Goal: Communication & Community: Answer question/provide support

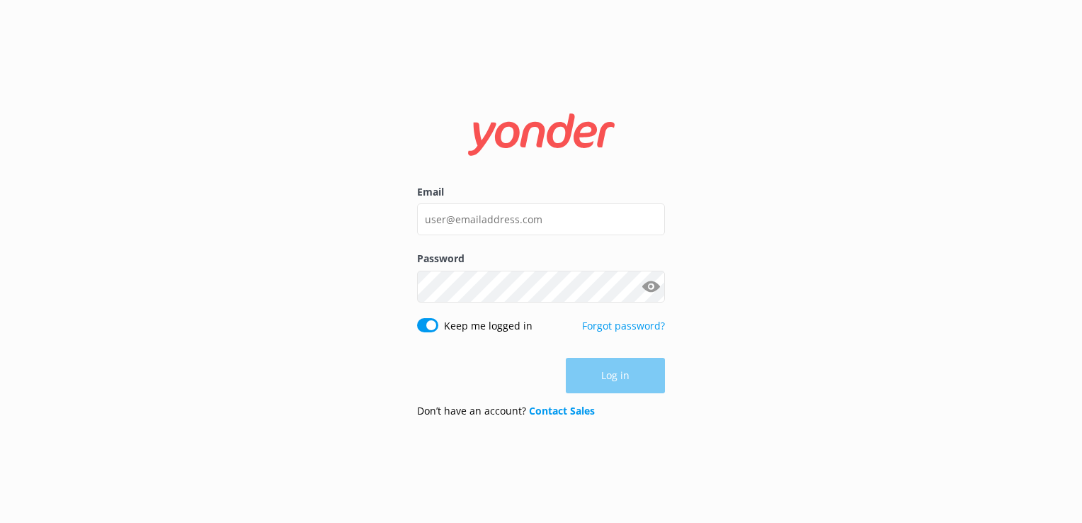
click at [640, 377] on div "Log in" at bounding box center [541, 375] width 248 height 35
click at [533, 215] on input "Email" at bounding box center [541, 219] width 248 height 32
type input "[EMAIL_ADDRESS][DOMAIN_NAME]"
click at [630, 375] on button "Log in" at bounding box center [615, 375] width 99 height 35
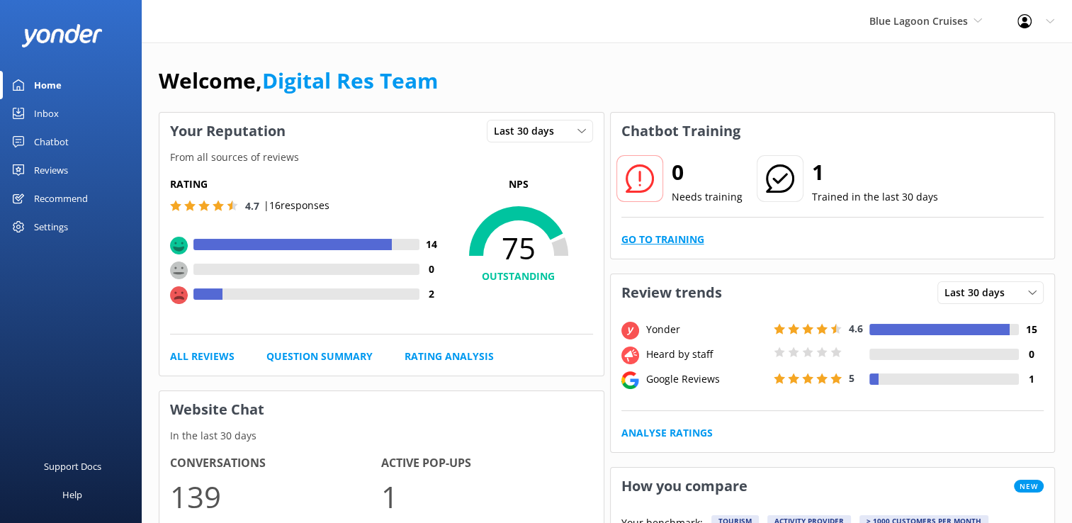
click at [652, 239] on link "Go to Training" at bounding box center [662, 240] width 83 height 16
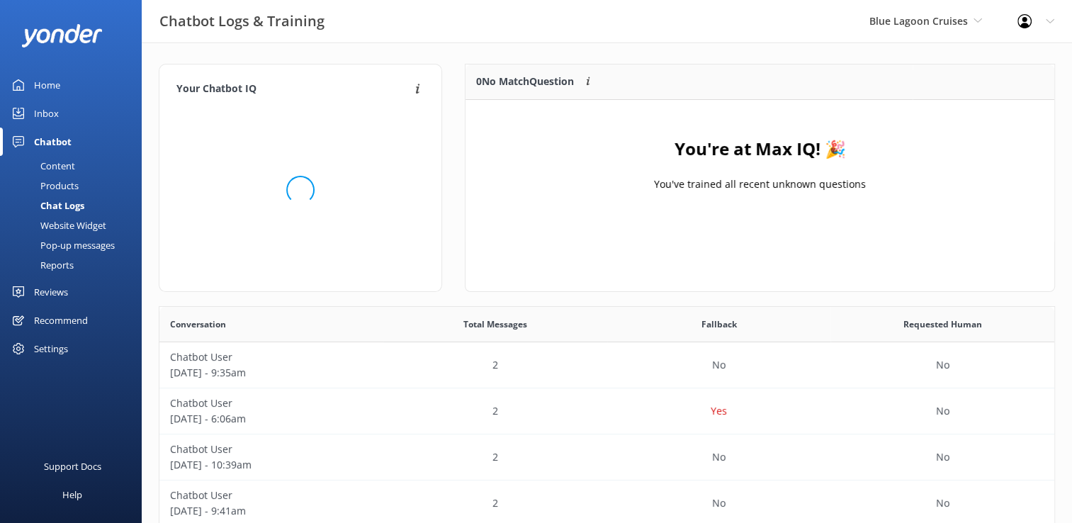
scroll to position [11, 11]
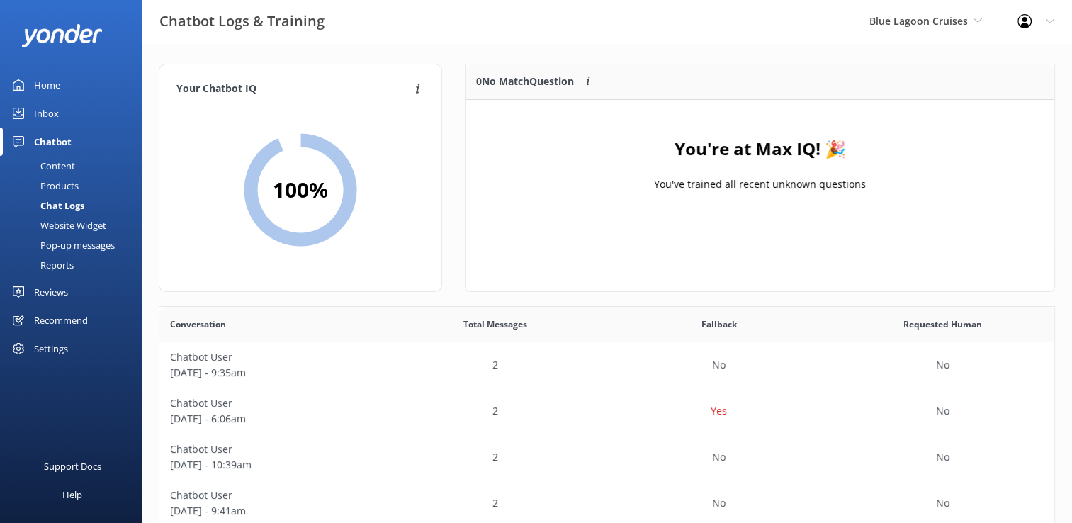
click at [68, 200] on div "Chat Logs" at bounding box center [46, 205] width 76 height 20
drag, startPoint x: 51, startPoint y: 115, endPoint x: 123, endPoint y: 135, distance: 74.9
click at [52, 115] on div "Inbox" at bounding box center [46, 113] width 25 height 28
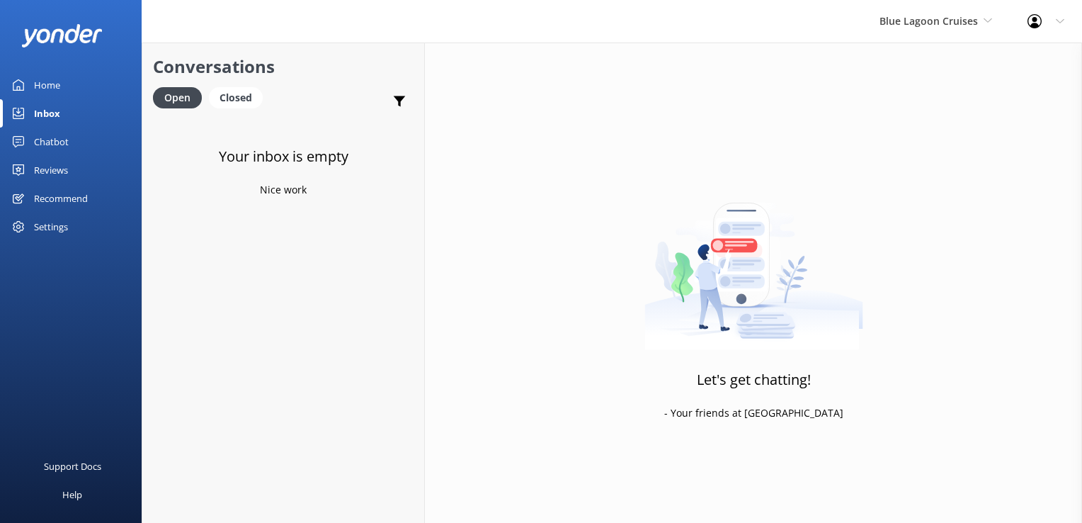
click at [936, 30] on div "Blue Lagoon Cruises South Sea Sailing South Sea Cruises Malamala Beach Club Awe…" at bounding box center [936, 21] width 148 height 42
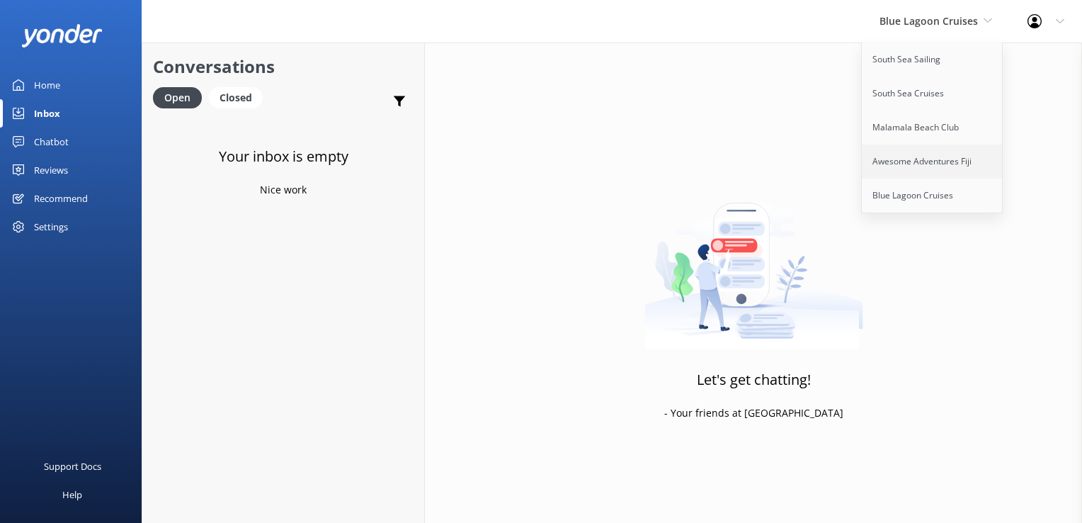
click at [928, 157] on link "Awesome Adventures Fiji" at bounding box center [933, 161] width 142 height 34
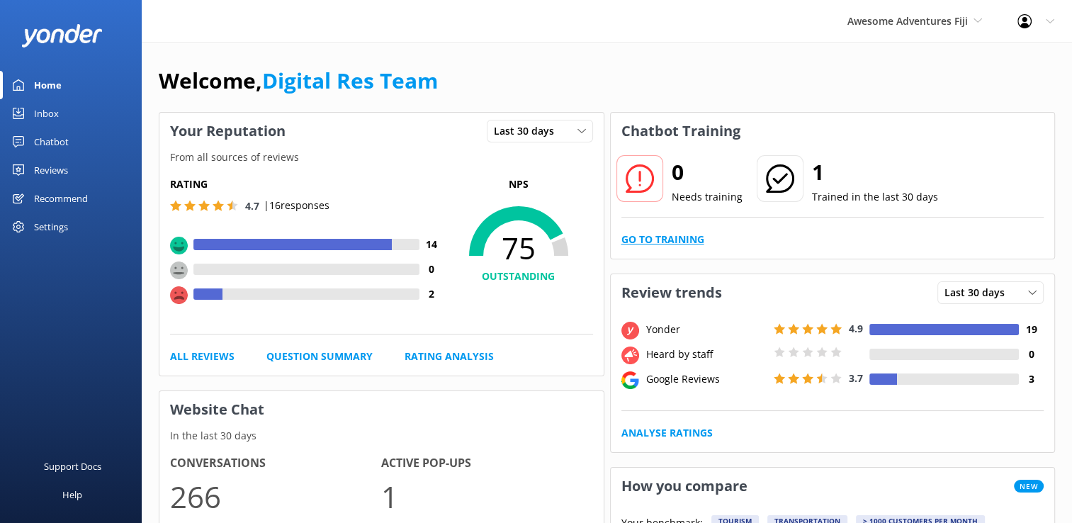
click at [686, 239] on link "Go to Training" at bounding box center [662, 240] width 83 height 16
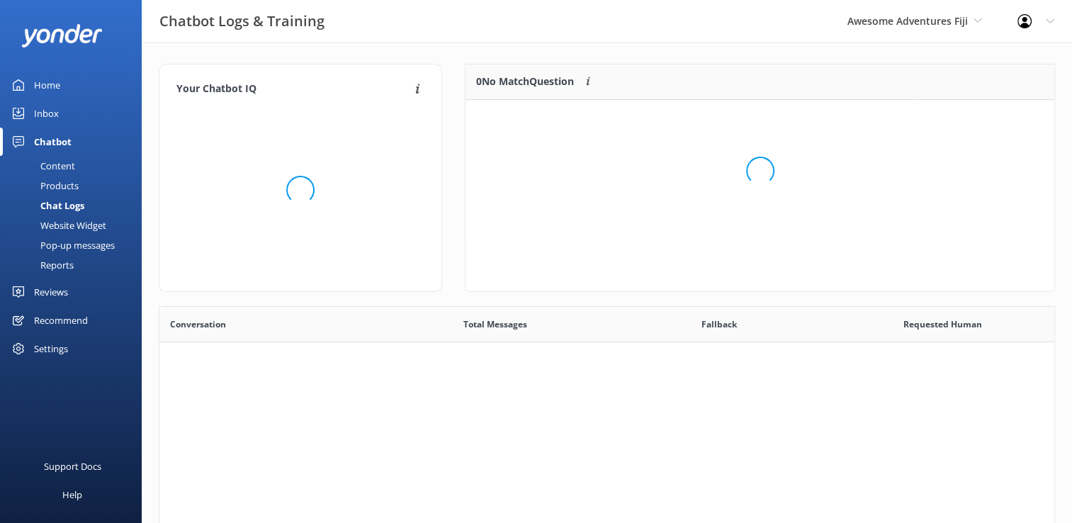
scroll to position [11, 11]
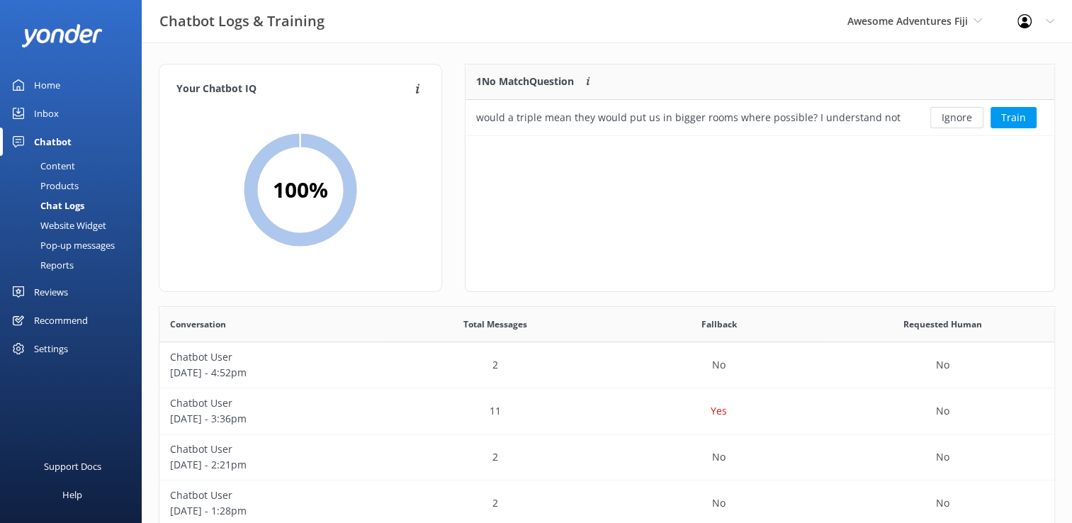
click at [45, 113] on div "Inbox" at bounding box center [46, 113] width 25 height 28
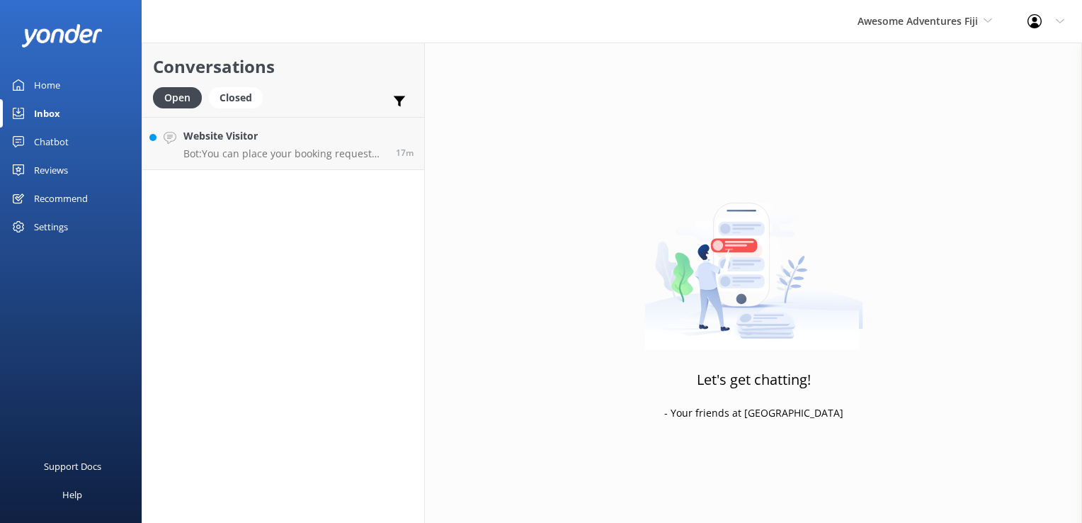
click at [46, 137] on div "Chatbot" at bounding box center [51, 141] width 35 height 28
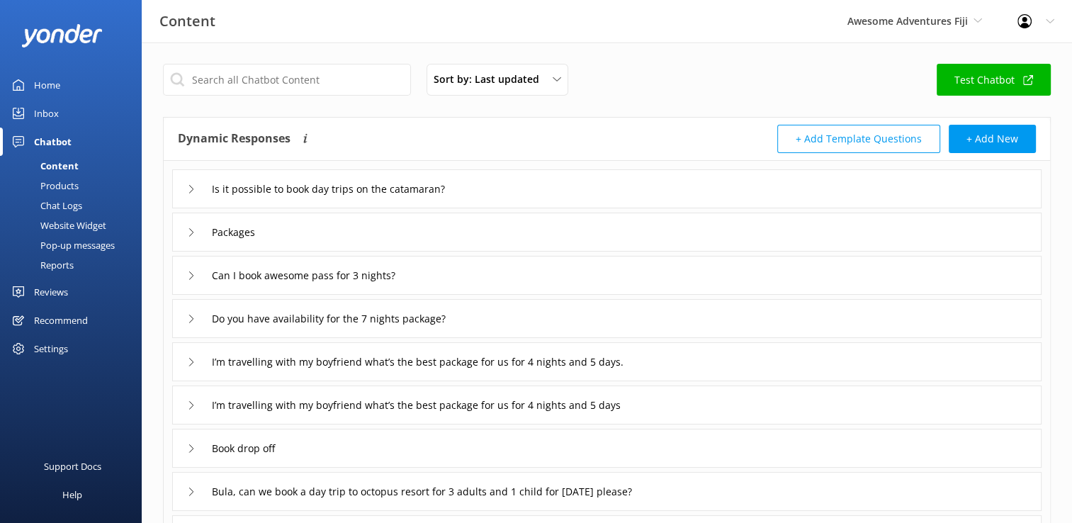
drag, startPoint x: 65, startPoint y: 203, endPoint x: 122, endPoint y: 193, distance: 57.5
click at [65, 203] on div "Chat Logs" at bounding box center [45, 205] width 74 height 20
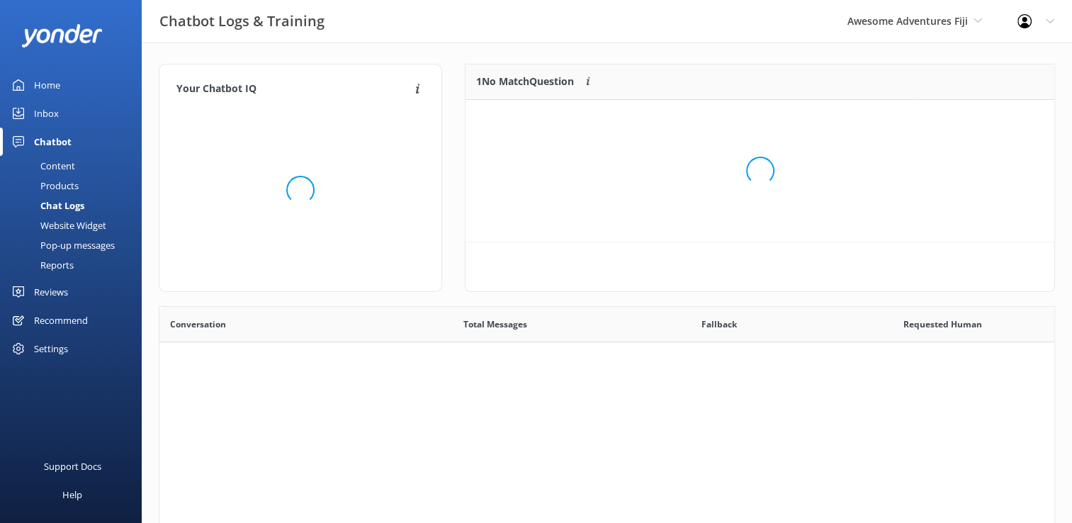
scroll to position [485, 884]
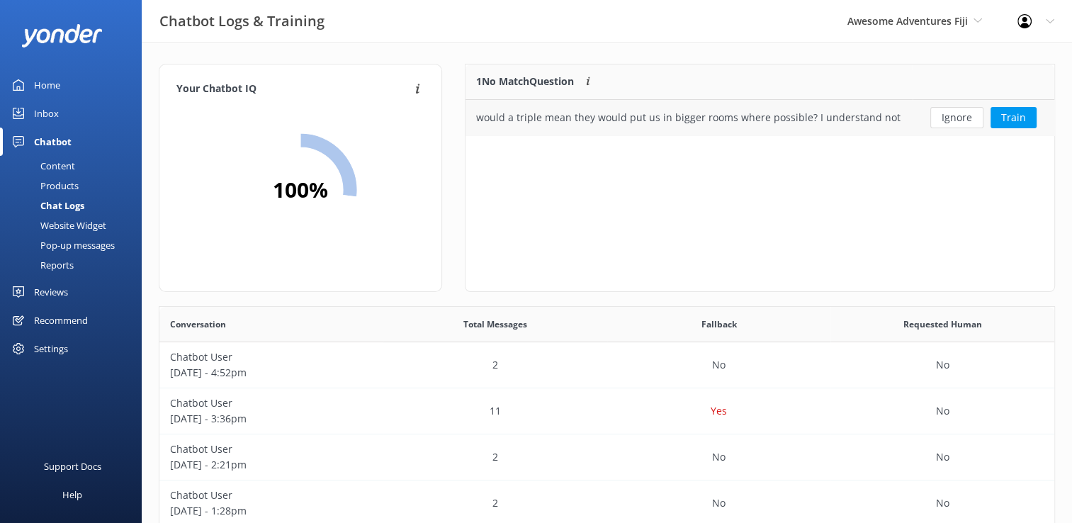
click at [964, 118] on button "Ignore" at bounding box center [956, 117] width 53 height 21
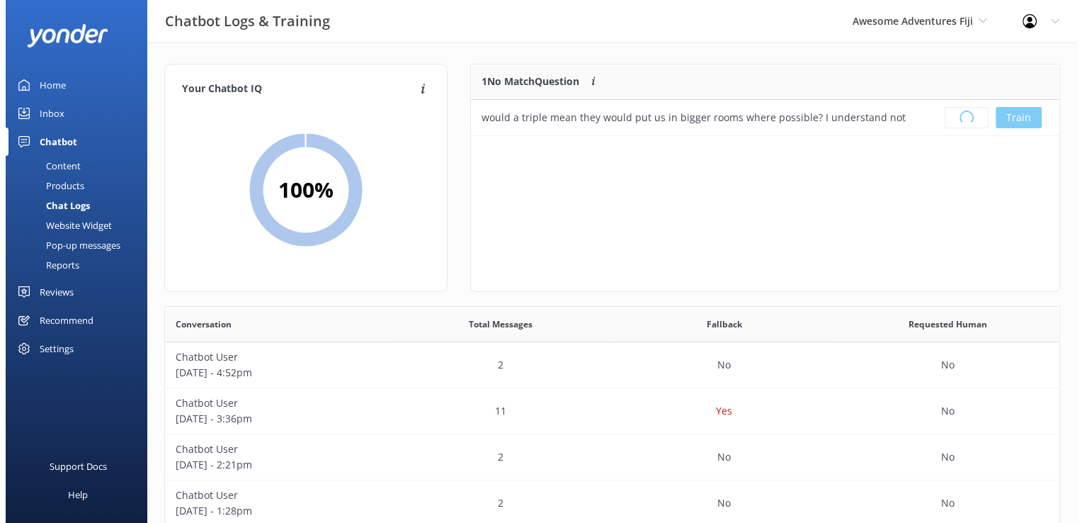
scroll to position [166, 577]
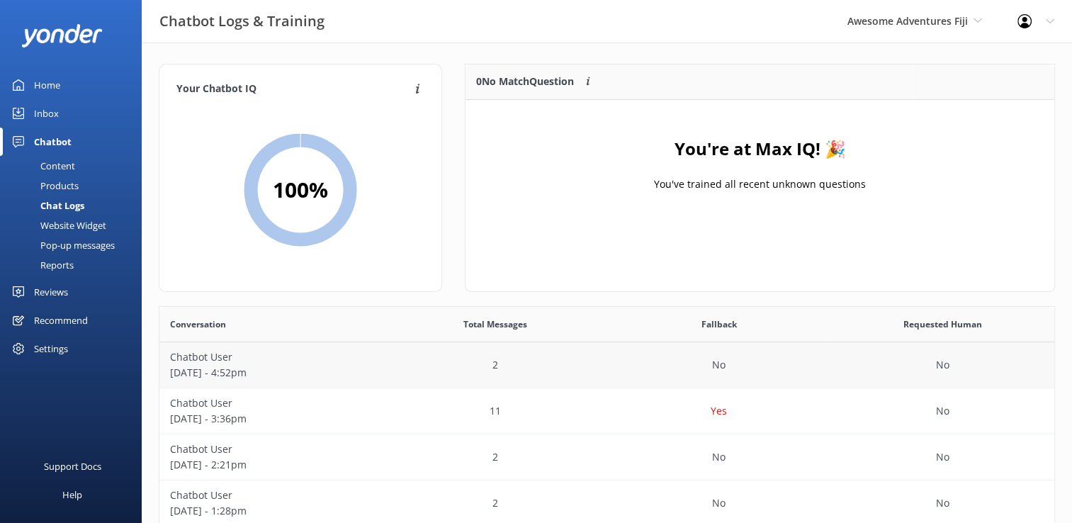
click at [244, 356] on p "Chatbot User" at bounding box center [271, 357] width 203 height 16
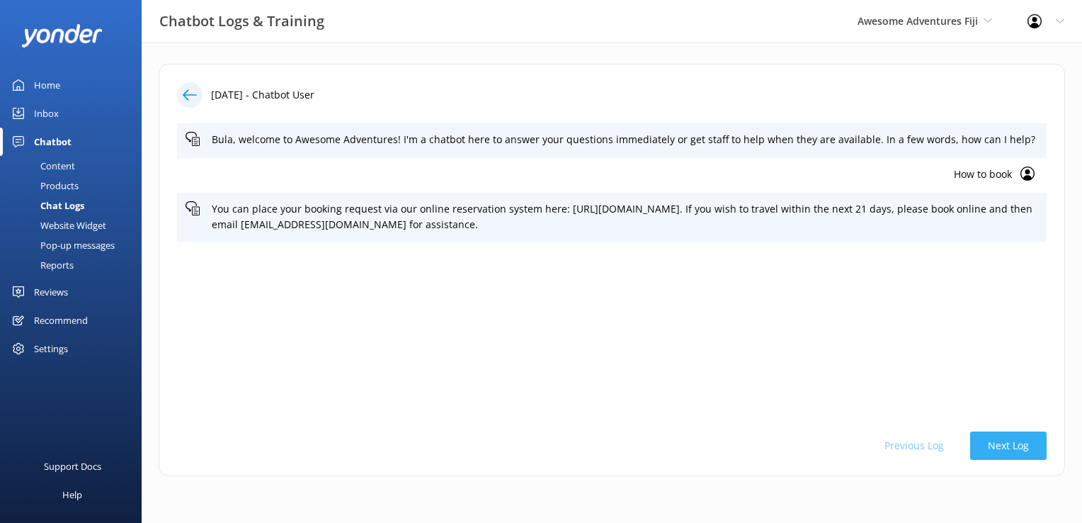
click at [1006, 446] on button "Next Log" at bounding box center [1008, 445] width 76 height 28
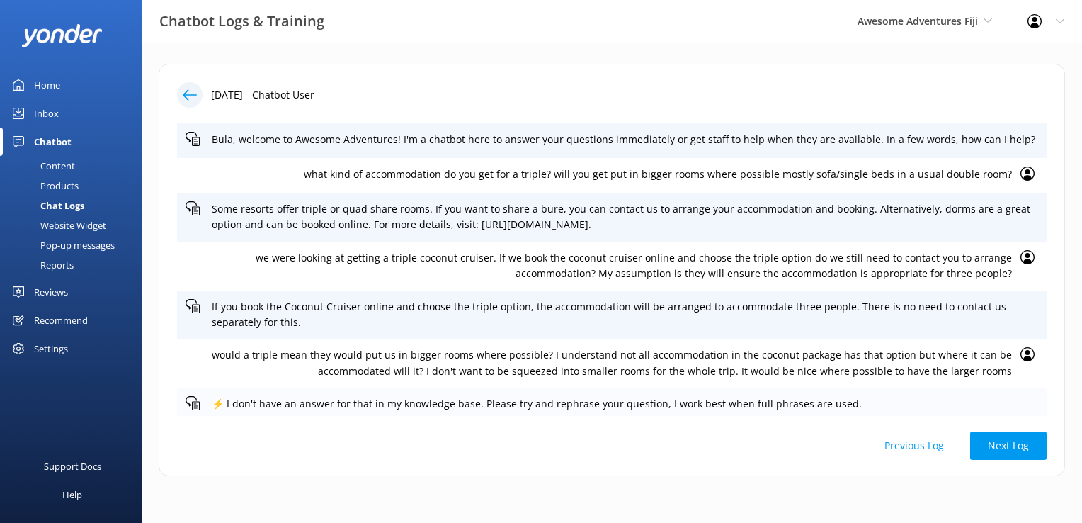
click at [1030, 403] on div "⚡ I don't have an answer for that in my knowledge base. Please try and rephrase…" at bounding box center [612, 404] width 870 height 35
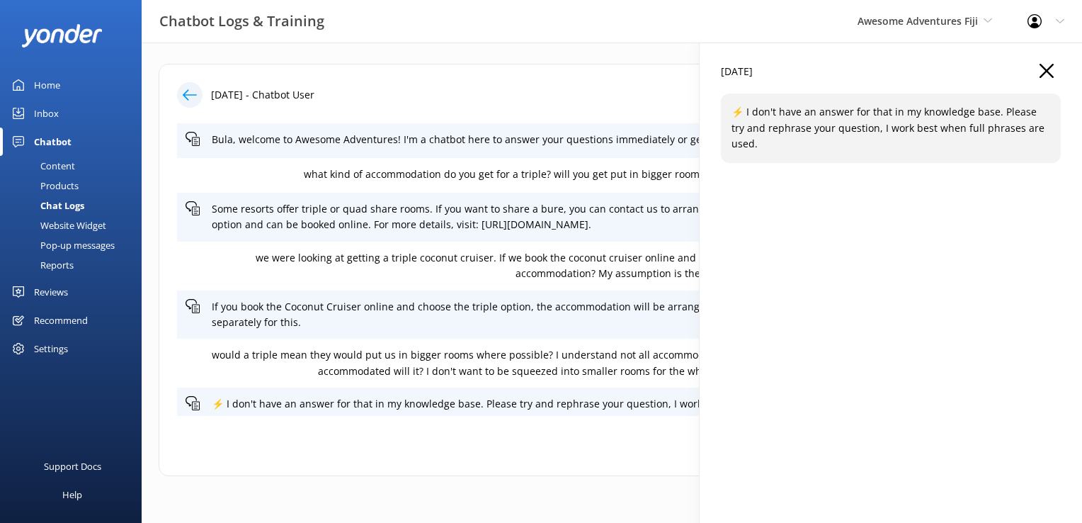
click at [1056, 67] on div "[DATE]" at bounding box center [891, 79] width 340 height 30
click at [1050, 69] on icon "button" at bounding box center [1047, 71] width 14 height 14
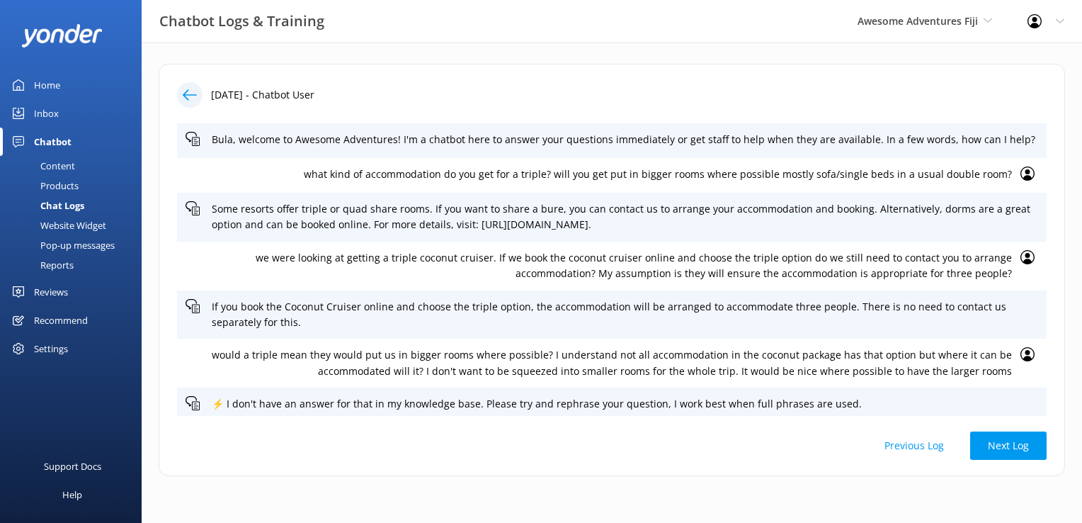
drag, startPoint x: 276, startPoint y: 402, endPoint x: 617, endPoint y: 426, distance: 342.2
click at [617, 426] on div "[DATE] - Chatbot User Bula, welcome to Awesome Adventures! I'm a chatbot here t…" at bounding box center [612, 270] width 907 height 412
drag, startPoint x: 584, startPoint y: 376, endPoint x: 572, endPoint y: 423, distance: 48.1
click at [572, 423] on div "[DATE] - Chatbot User Bula, welcome to Awesome Adventures! I'm a chatbot here t…" at bounding box center [612, 270] width 907 height 412
click at [984, 21] on icon at bounding box center [988, 20] width 8 height 8
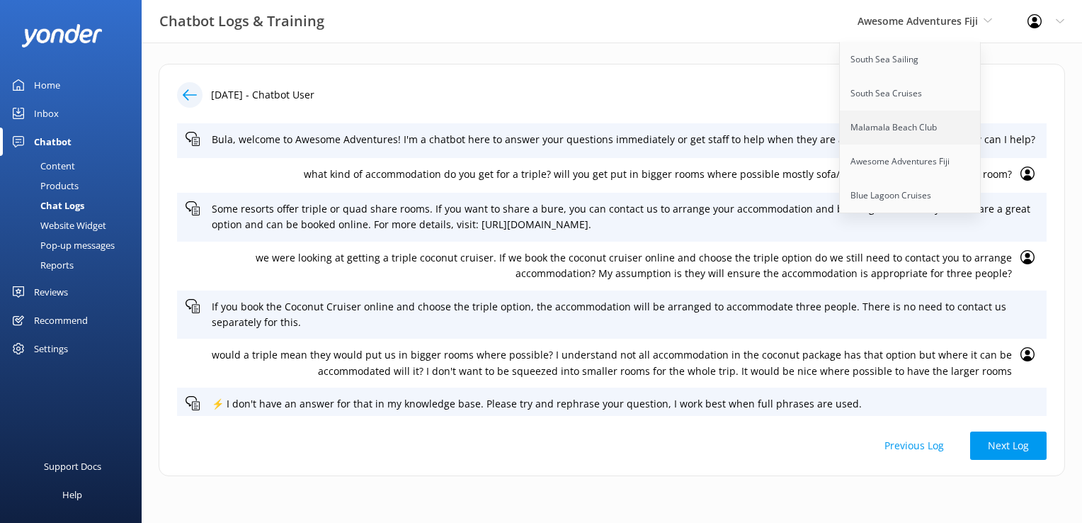
click at [921, 132] on link "Malamala Beach Club" at bounding box center [911, 127] width 142 height 34
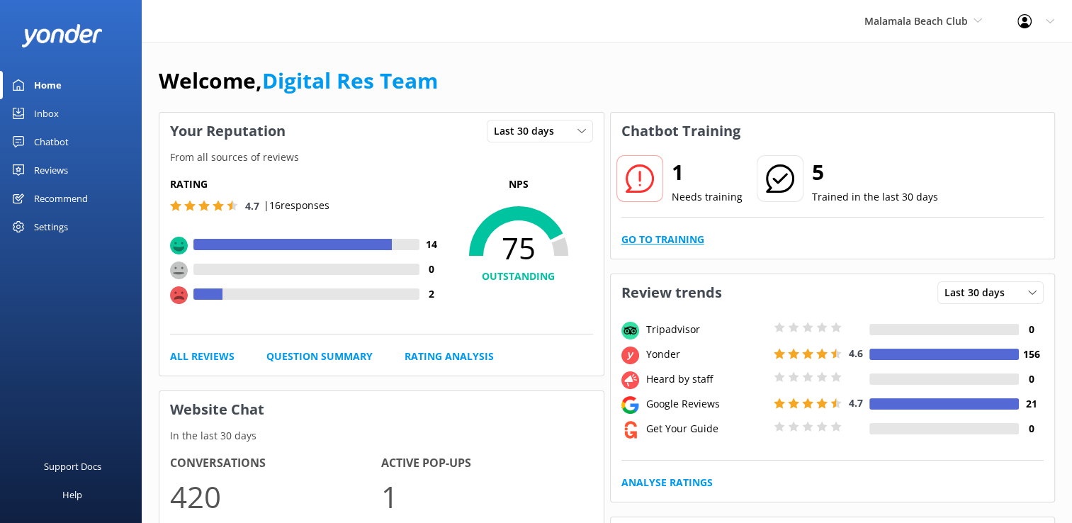
click at [666, 237] on link "Go to Training" at bounding box center [662, 240] width 83 height 16
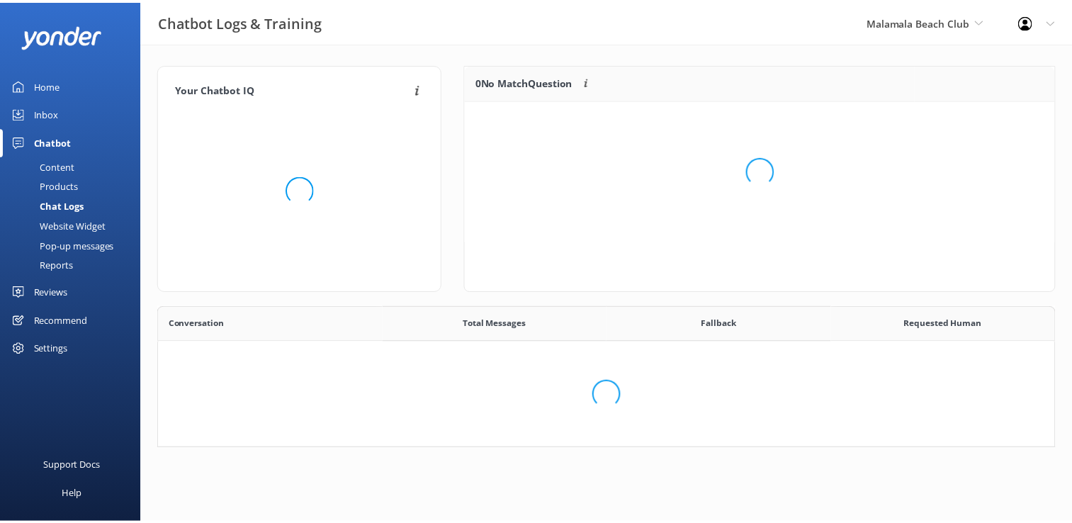
scroll to position [485, 884]
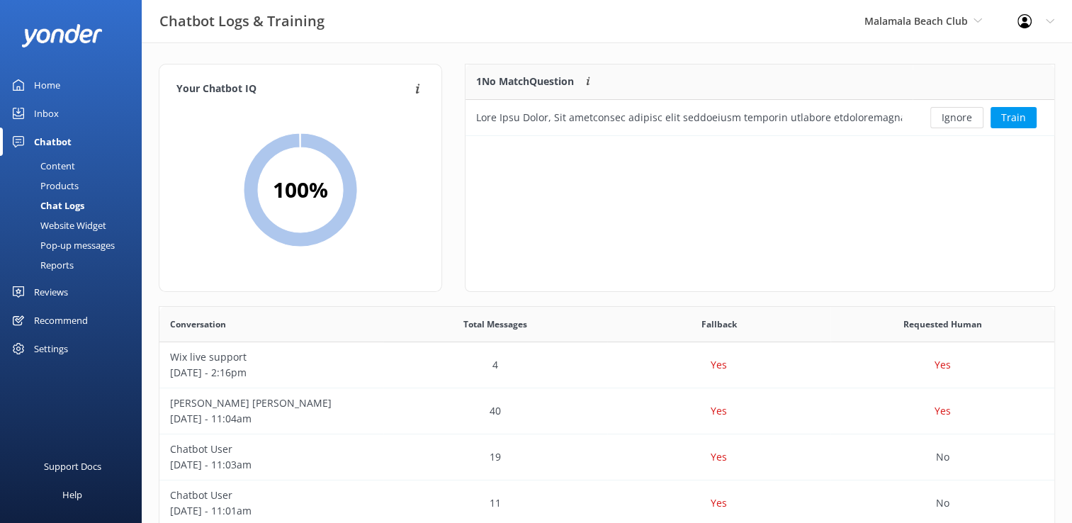
click at [47, 114] on div "Inbox" at bounding box center [46, 113] width 25 height 28
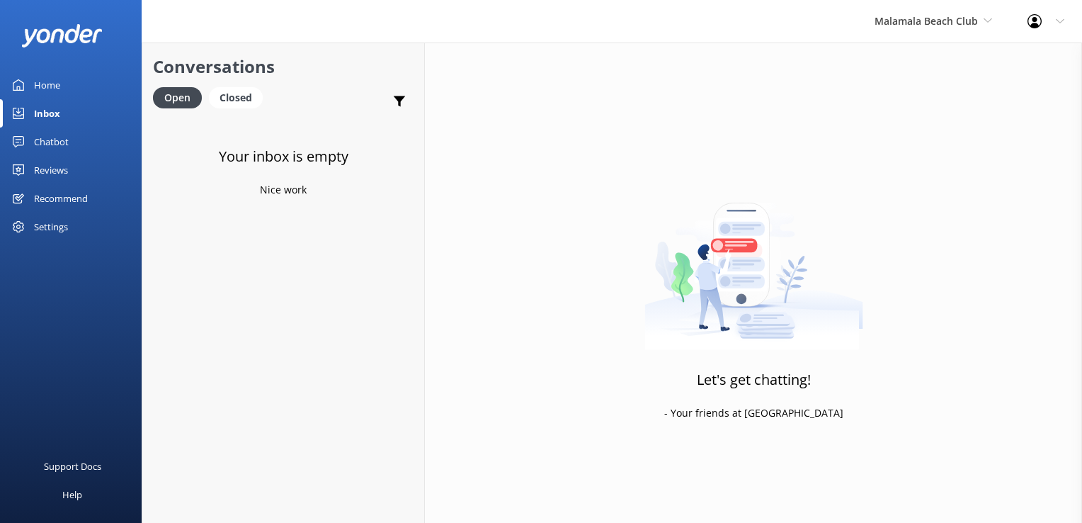
click at [65, 139] on div "Chatbot" at bounding box center [51, 141] width 35 height 28
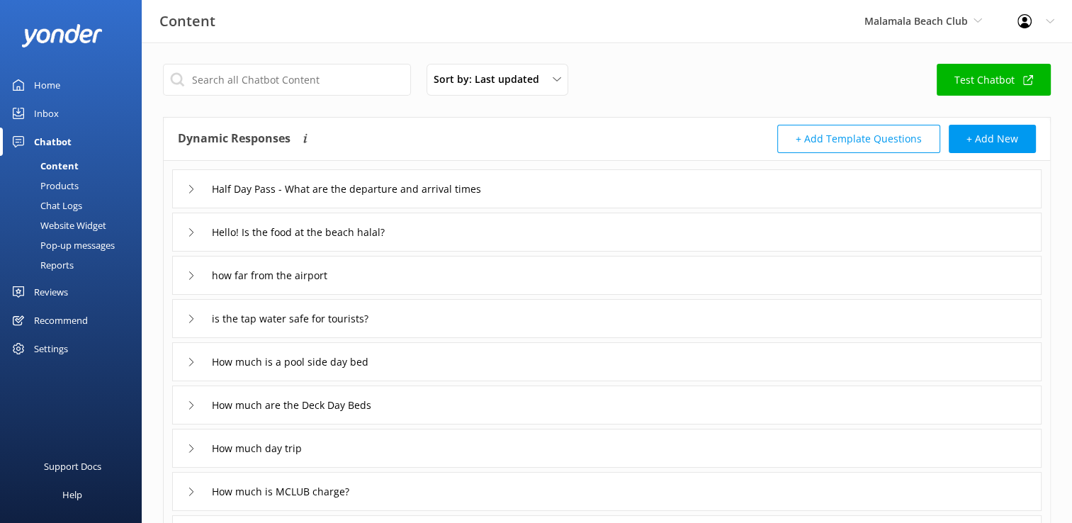
click at [68, 207] on div "Chat Logs" at bounding box center [45, 205] width 74 height 20
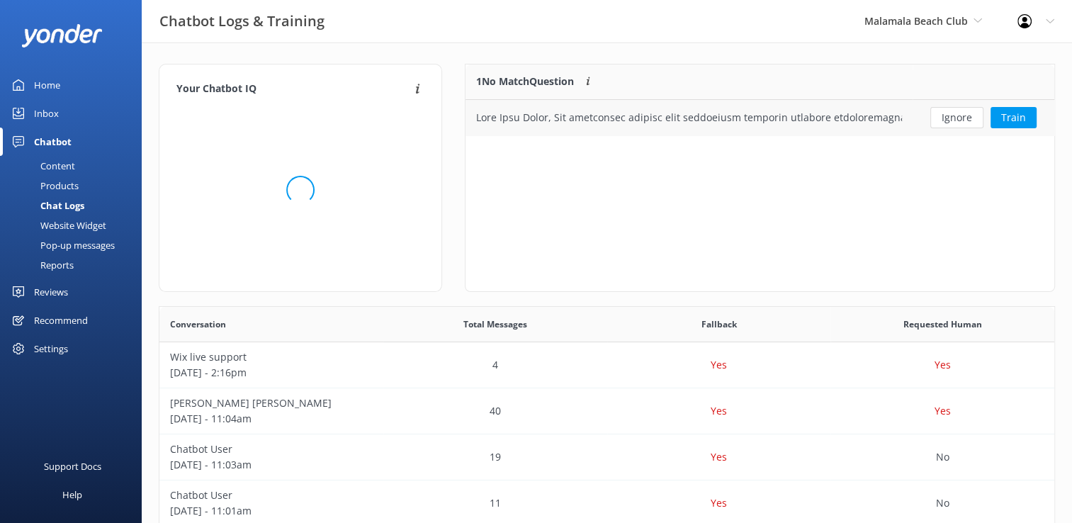
scroll to position [11, 11]
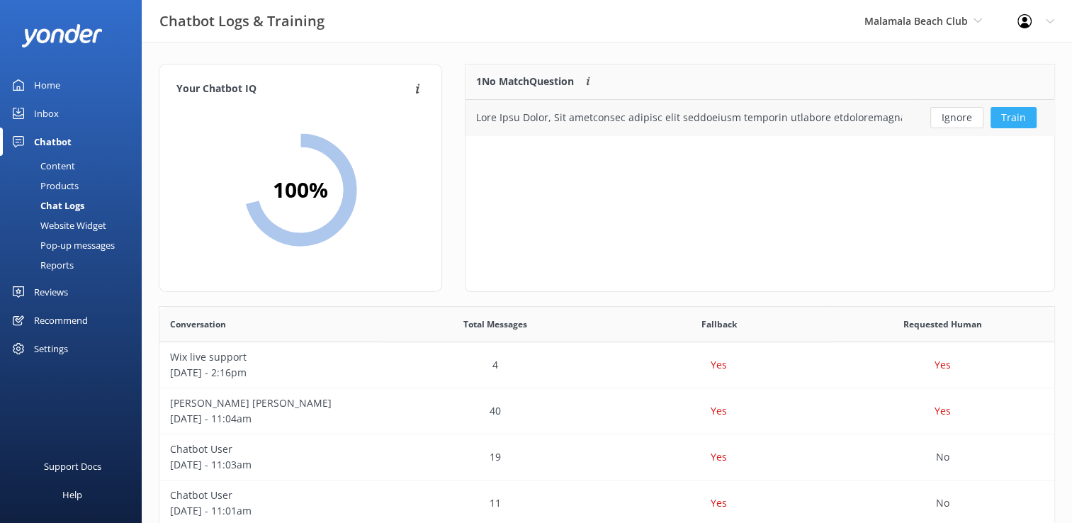
click at [1022, 120] on button "Train" at bounding box center [1013, 117] width 46 height 21
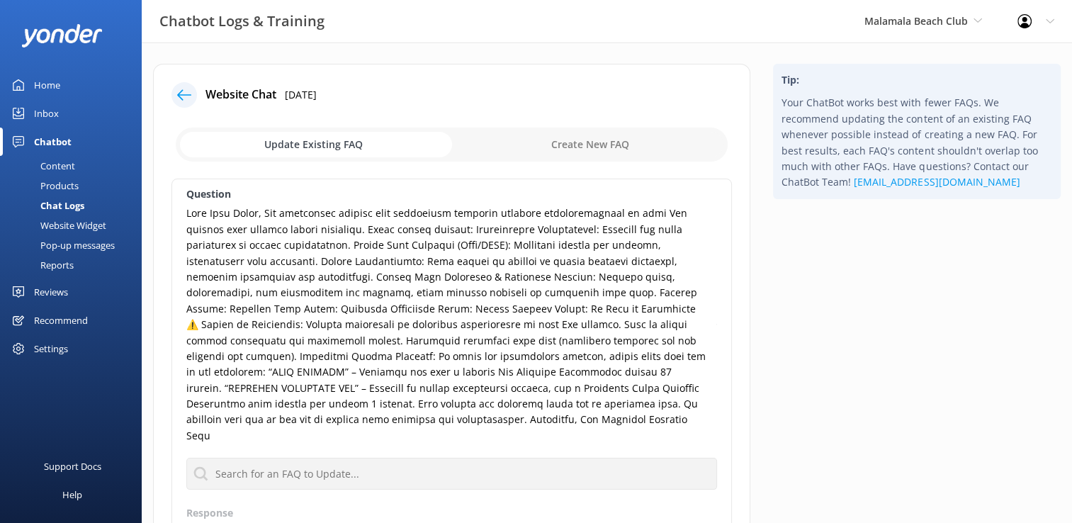
click at [190, 95] on icon at bounding box center [184, 95] width 14 height 14
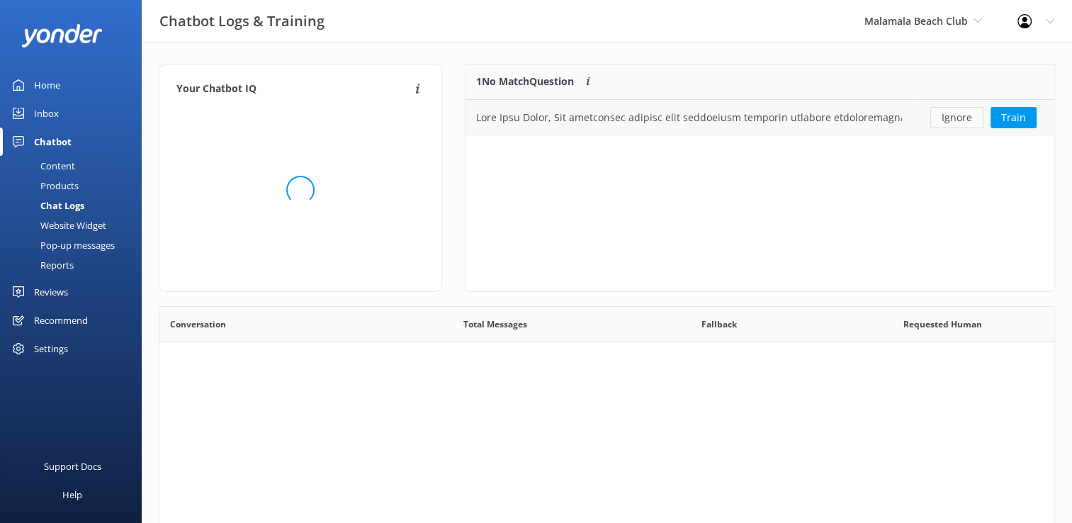
scroll to position [60, 577]
click at [972, 112] on button "Ignore" at bounding box center [956, 117] width 53 height 21
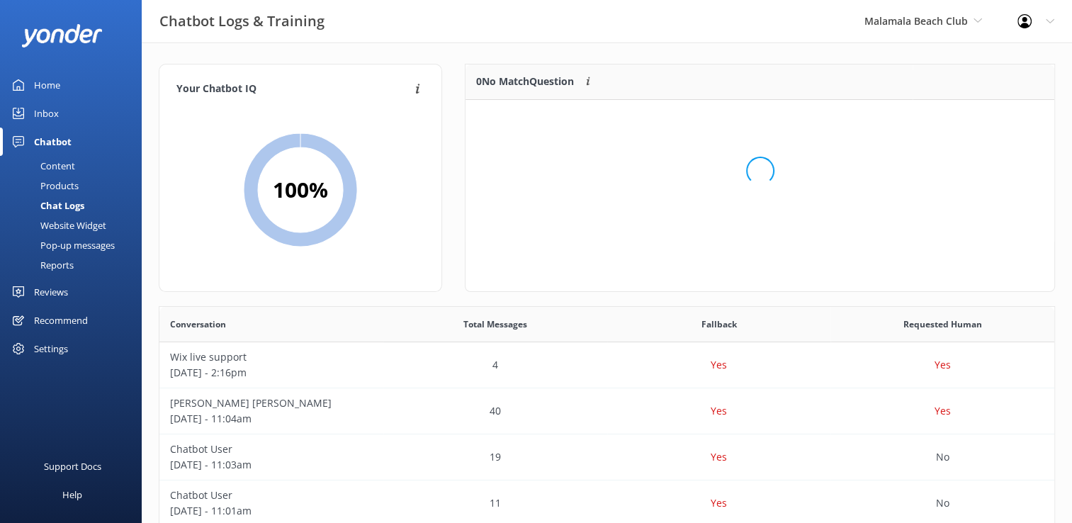
scroll to position [166, 577]
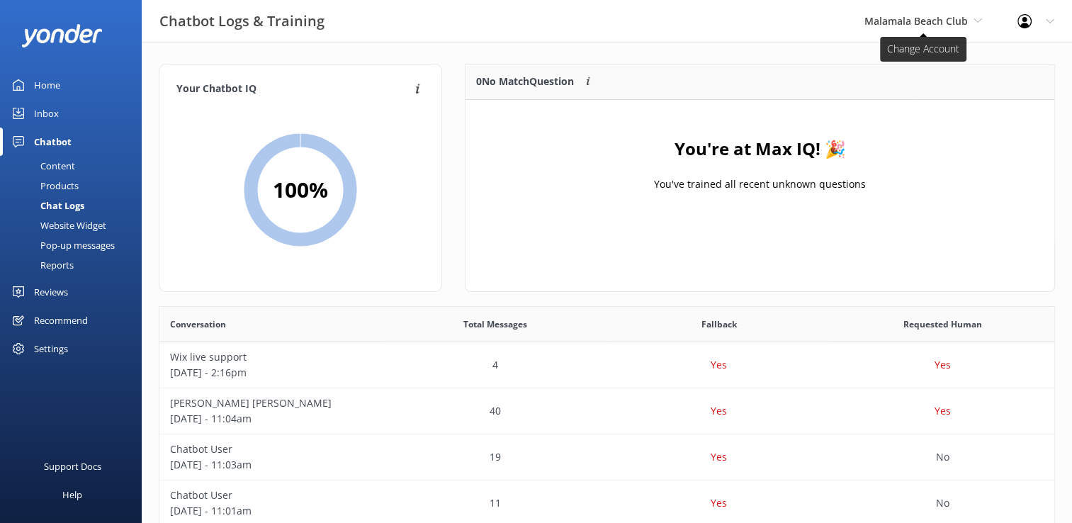
click at [970, 18] on span "Malamala Beach Club" at bounding box center [923, 21] width 118 height 16
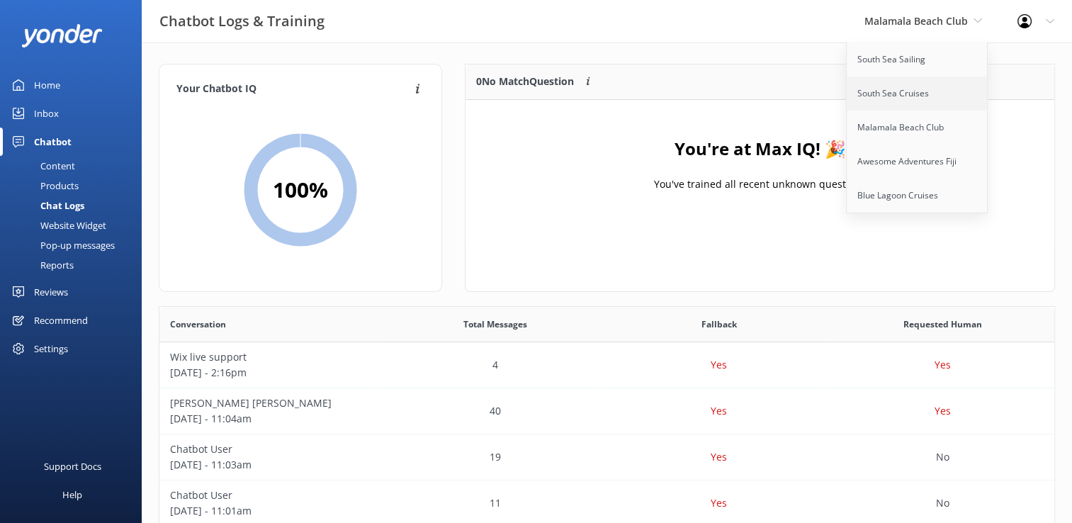
click at [912, 89] on link "South Sea Cruises" at bounding box center [917, 93] width 142 height 34
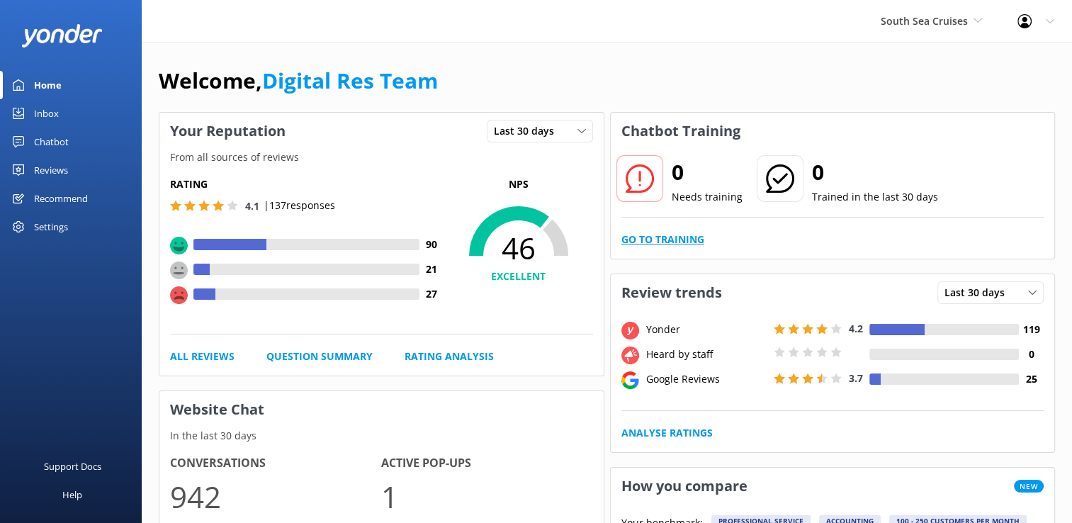
click at [691, 237] on link "Go to Training" at bounding box center [662, 240] width 83 height 16
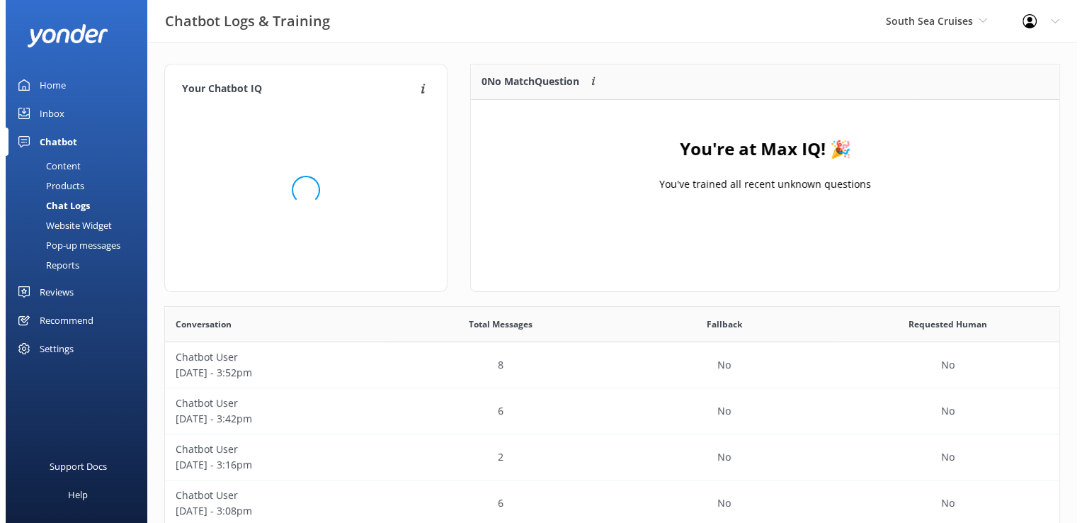
scroll to position [11, 11]
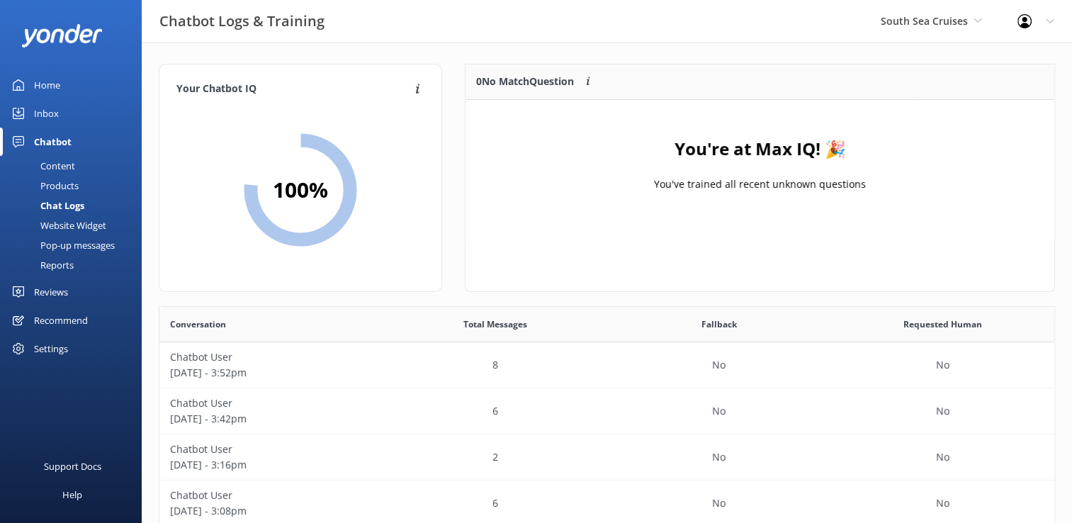
click at [62, 112] on link "Inbox" at bounding box center [71, 113] width 142 height 28
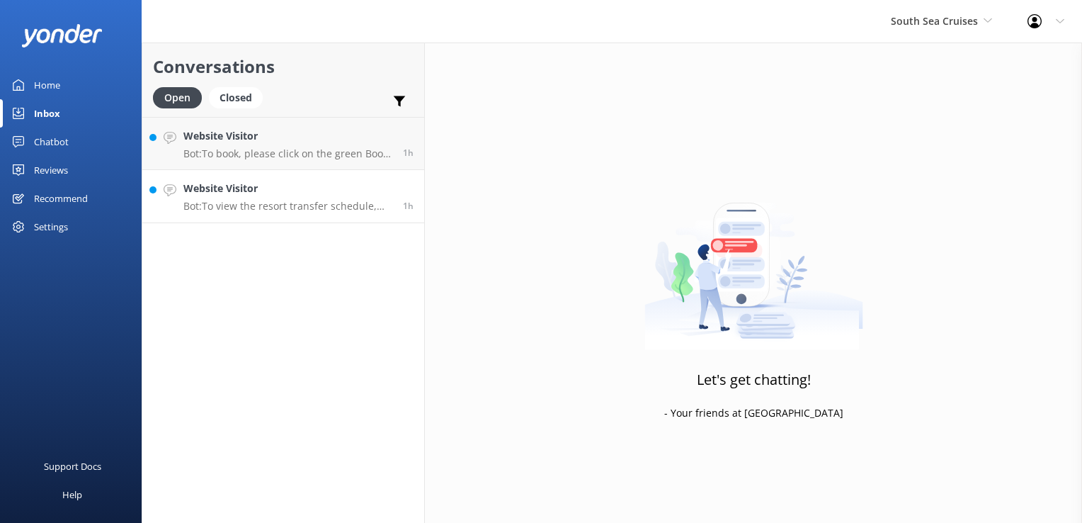
click at [349, 198] on div "Website Visitor Bot: To view the resort transfer schedule, including pick-up ti…" at bounding box center [287, 196] width 209 height 31
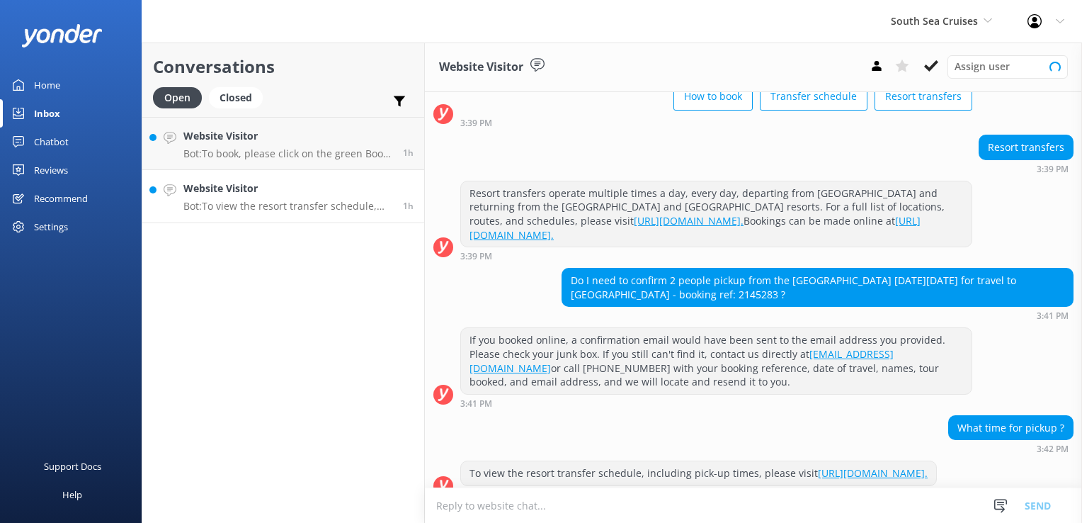
scroll to position [129, 0]
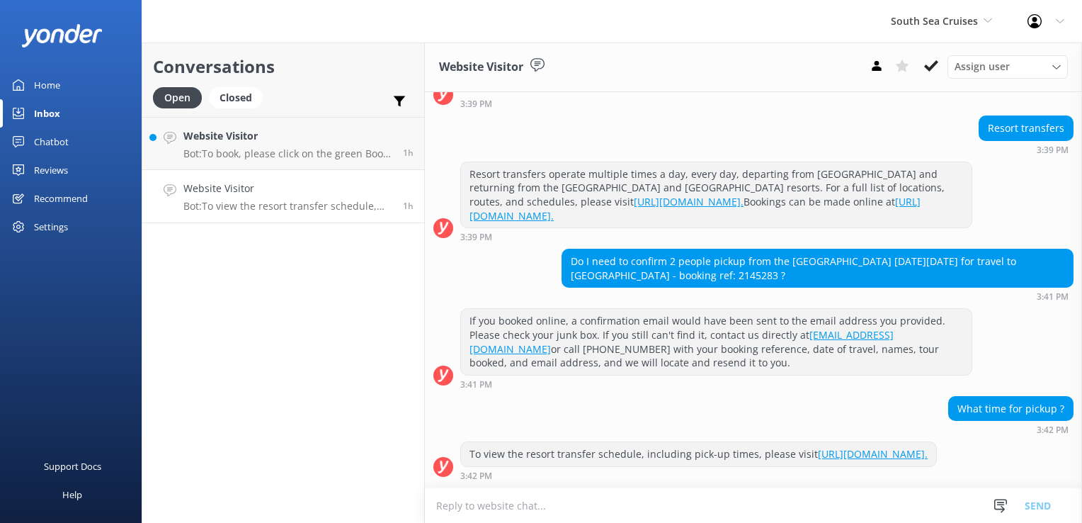
drag, startPoint x: 693, startPoint y: 265, endPoint x: 732, endPoint y: 265, distance: 38.2
click at [732, 265] on div "Do I need to confirm 2 people pickup from the Fiji Gateway Hotel on Saturday 14…" at bounding box center [817, 268] width 511 height 38
copy div "2145283"
click at [297, 143] on h4 "Website Visitor" at bounding box center [287, 136] width 209 height 16
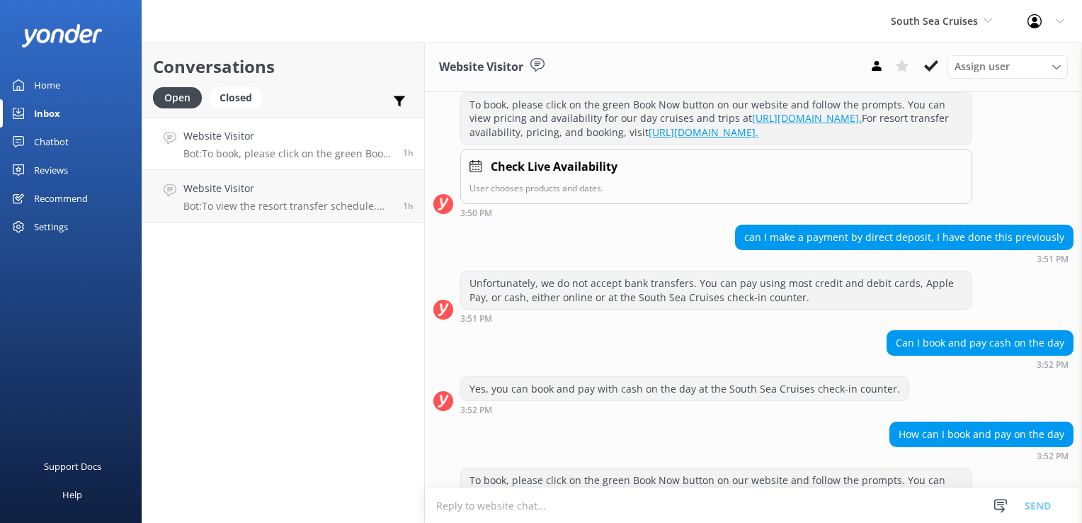
scroll to position [238, 0]
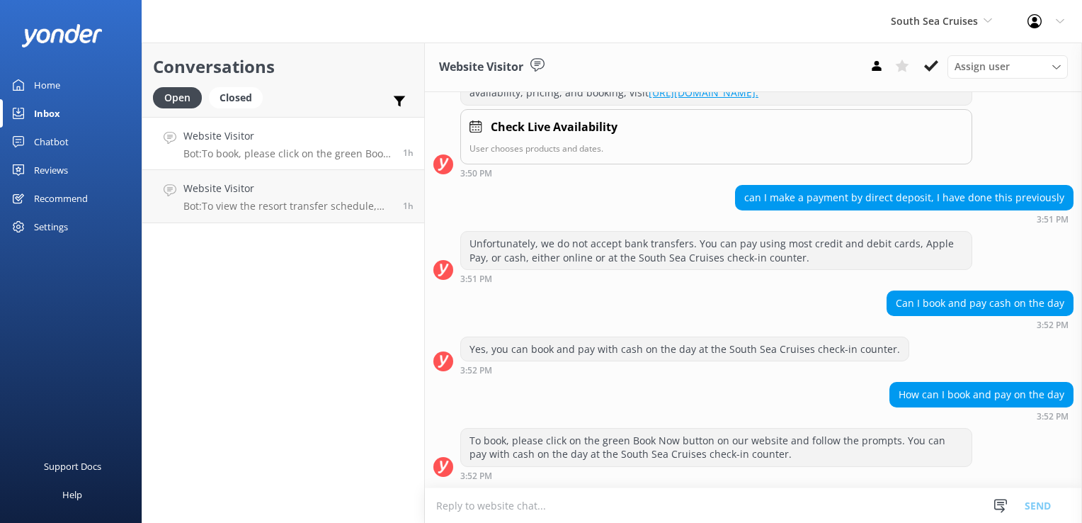
click at [536, 509] on textarea at bounding box center [753, 505] width 657 height 35
type textarea "p"
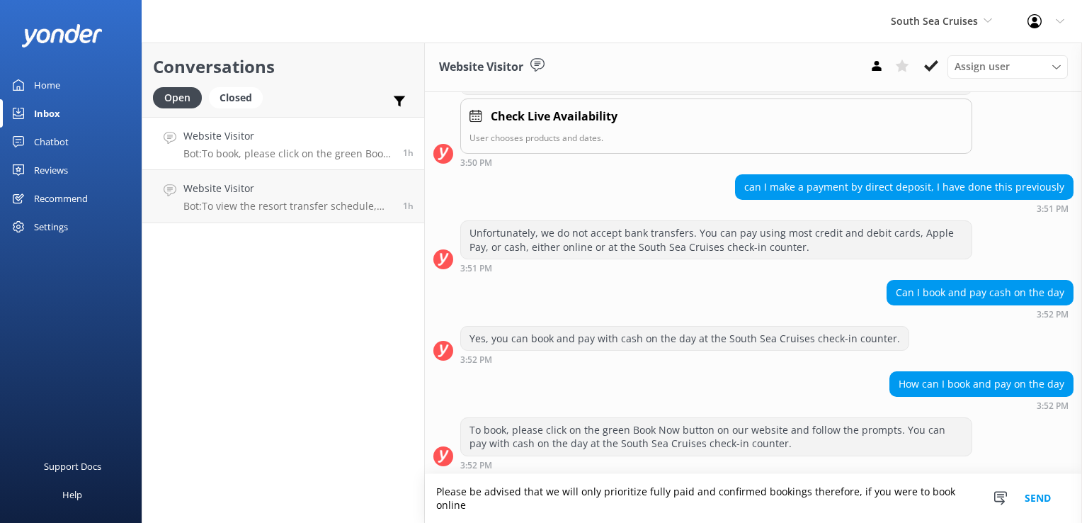
scroll to position [252, 0]
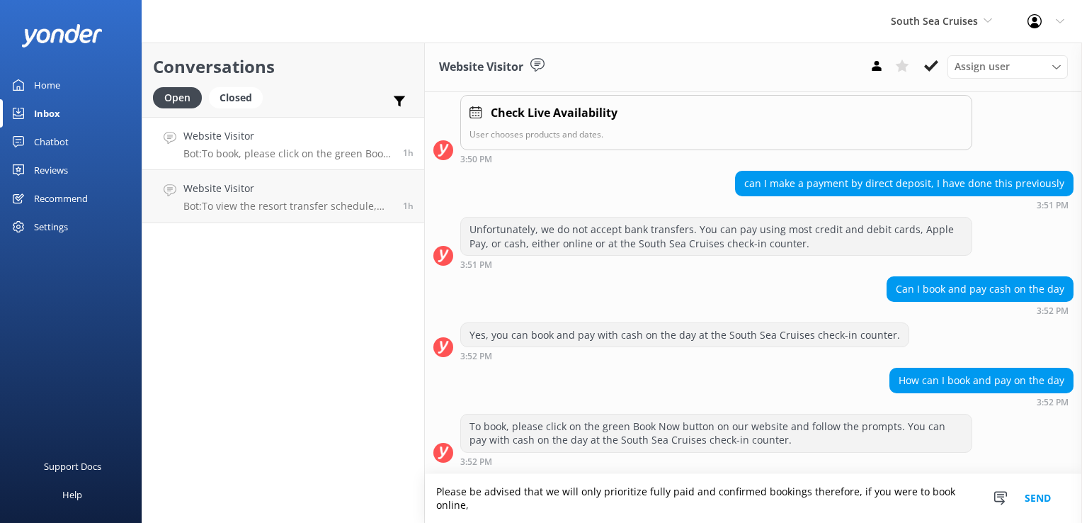
click at [438, 504] on textarea "Please be advised that we will only prioritize fully paid and confirmed booking…" at bounding box center [753, 498] width 657 height 49
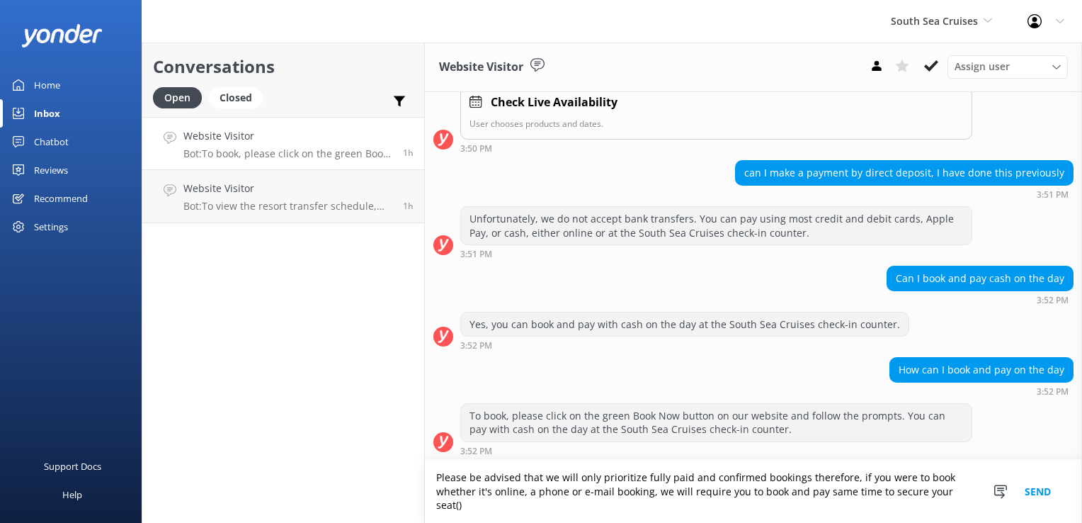
scroll to position [266, 0]
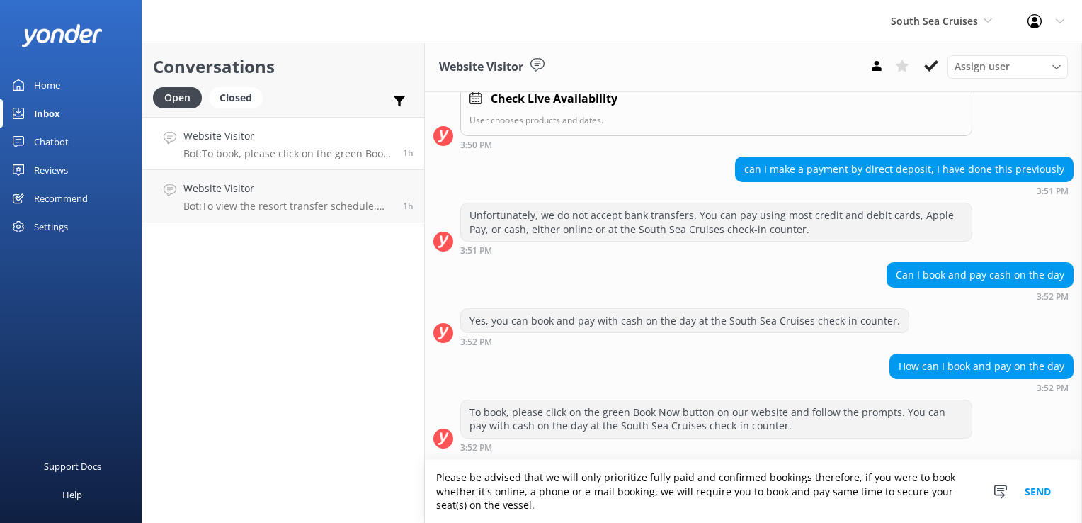
click at [646, 494] on textarea "Please be advised that we will only prioritize fully paid and confirmed booking…" at bounding box center [753, 491] width 657 height 63
drag, startPoint x: 547, startPoint y: 502, endPoint x: 365, endPoint y: 430, distance: 195.8
click at [365, 430] on div "Conversations Open Closed Important Assigned to me Unassigned Website Visitor B…" at bounding box center [612, 282] width 941 height 480
type textarea "Please be advised that we will only prioritize fully paid and confirmed booking…"
click at [1045, 491] on button "Send" at bounding box center [1037, 491] width 53 height 63
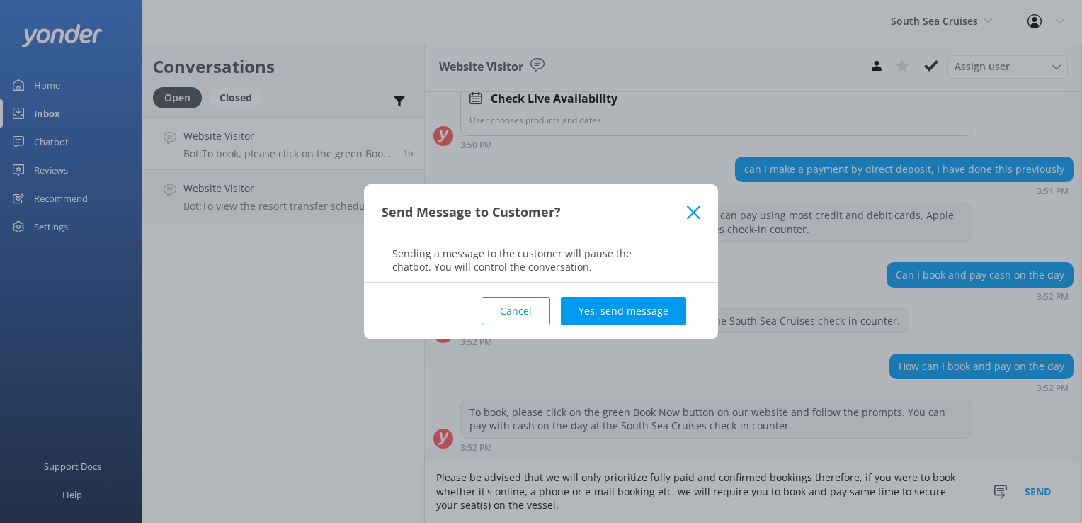
drag, startPoint x: 642, startPoint y: 307, endPoint x: 643, endPoint y: 341, distance: 34.7
click at [642, 307] on button "Yes, send message" at bounding box center [623, 311] width 125 height 28
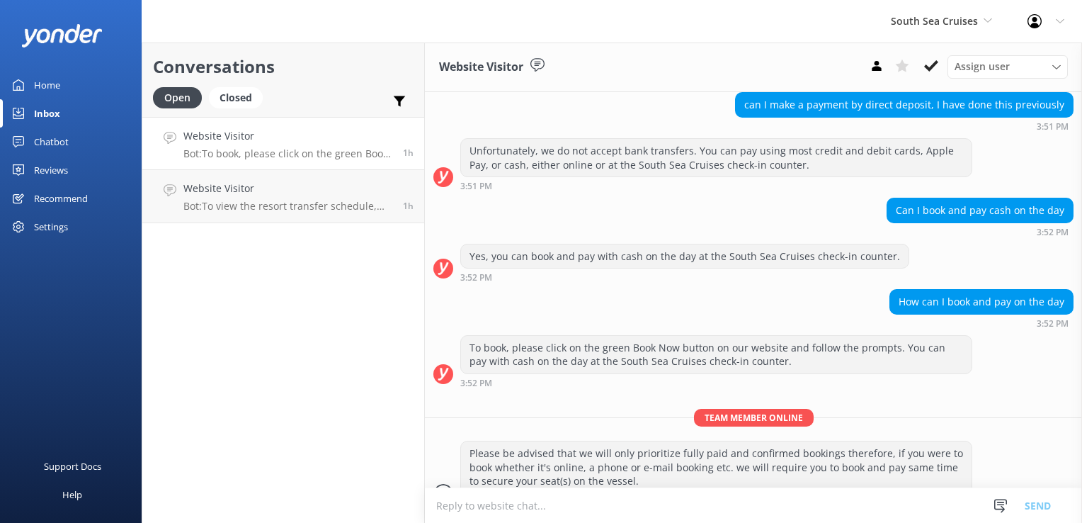
scroll to position [357, 0]
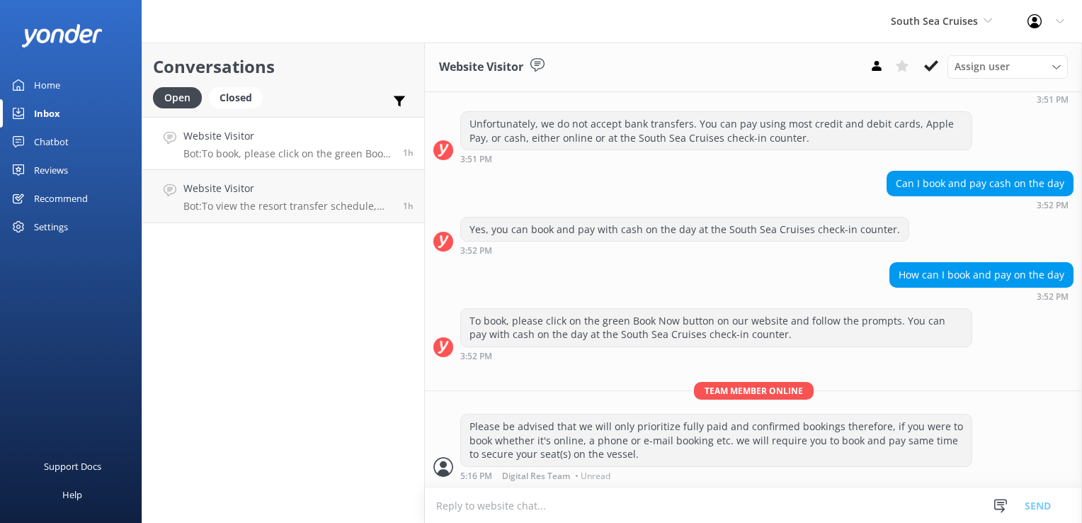
click at [608, 509] on textarea at bounding box center [753, 505] width 657 height 35
type textarea "S"
type textarea "T"
drag, startPoint x: 771, startPoint y: 503, endPoint x: 224, endPoint y: 495, distance: 546.8
click at [224, 495] on div "Conversations Open Closed Important Assigned to me Unassigned Website Visitor B…" at bounding box center [612, 282] width 941 height 480
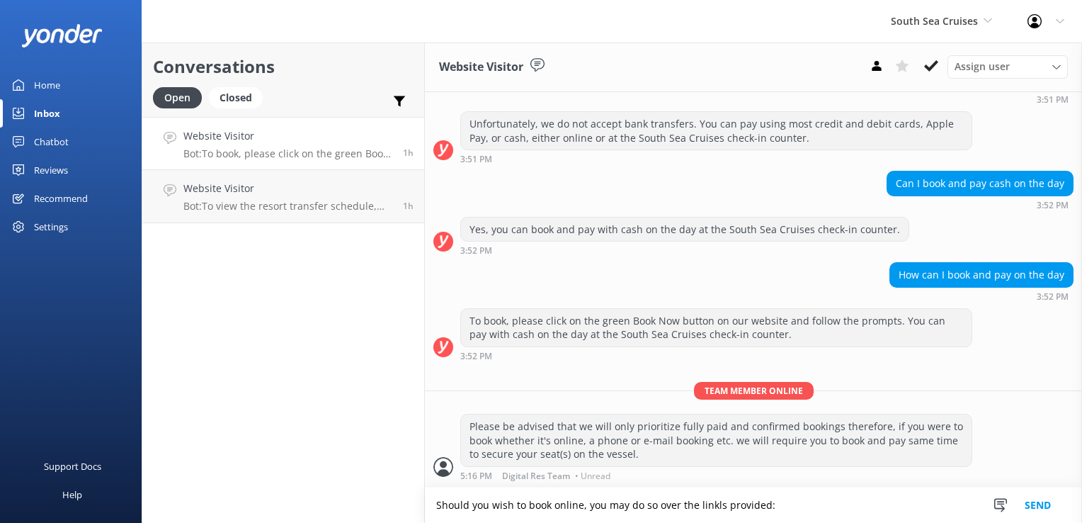
click at [839, 509] on textarea "Should you wish to book online, you may do so over the linkls provided:" at bounding box center [753, 504] width 657 height 35
type textarea "S"
click at [501, 508] on textarea at bounding box center [753, 505] width 657 height 35
paste textarea "Should you wish to book online, you may do so over the links provided: Daytrips…"
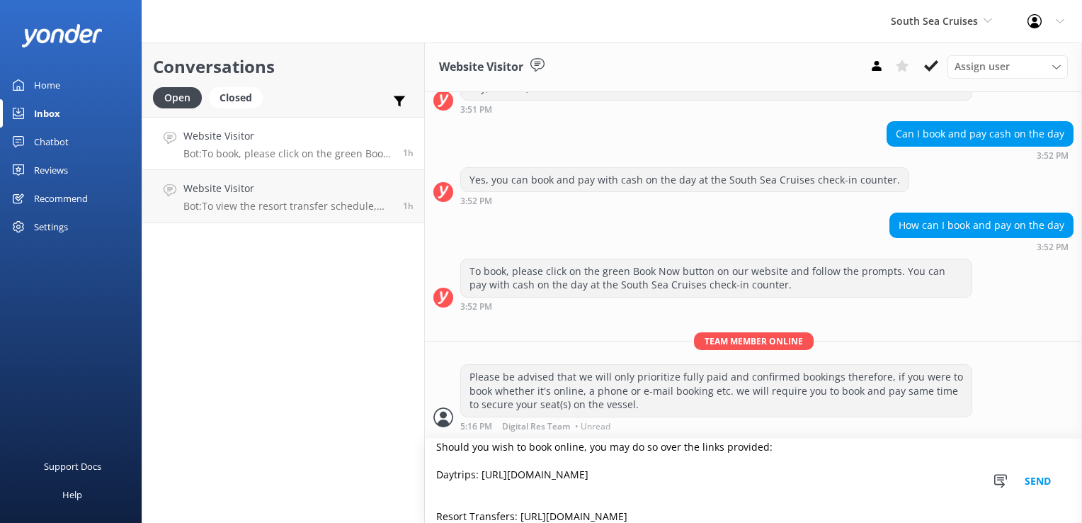
scroll to position [407, 0]
click at [433, 514] on textarea "Should you wish to book online, you may do so over the links provided: Daytrips…" at bounding box center [753, 480] width 657 height 84
type textarea "Should you wish to book online, you may do so over the links provided: Daytrips…"
click at [1039, 477] on button "Send" at bounding box center [1037, 480] width 53 height 84
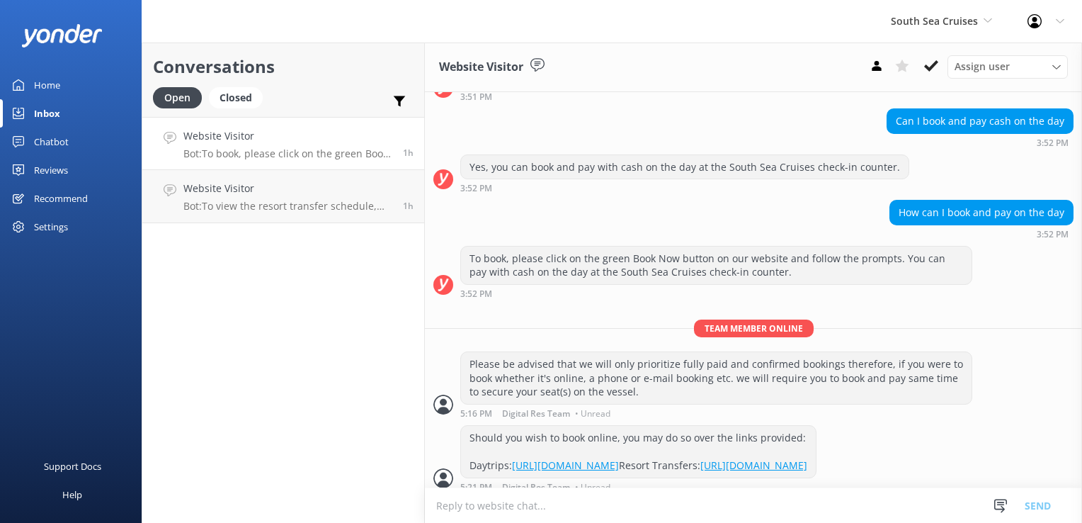
scroll to position [458, 0]
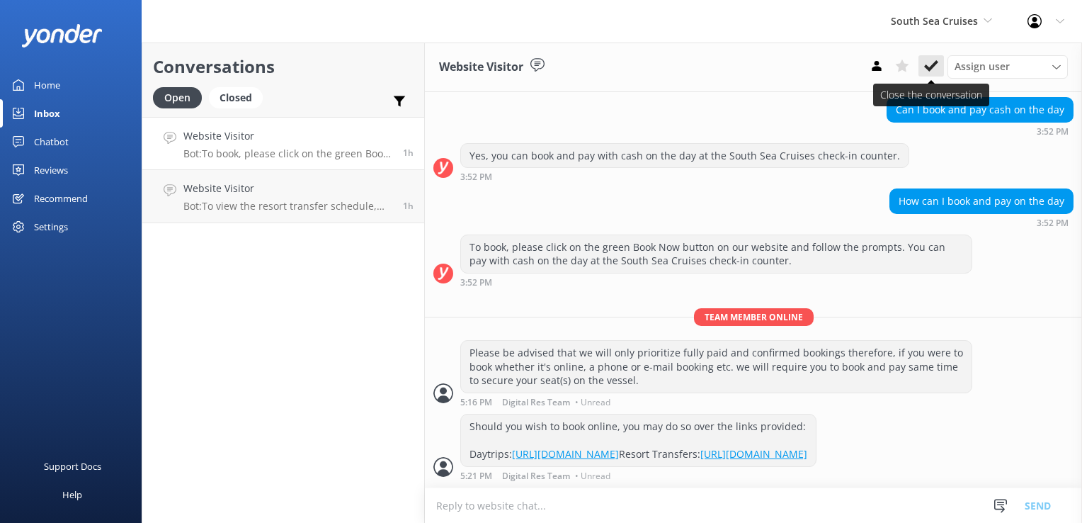
click at [928, 68] on use at bounding box center [931, 65] width 14 height 11
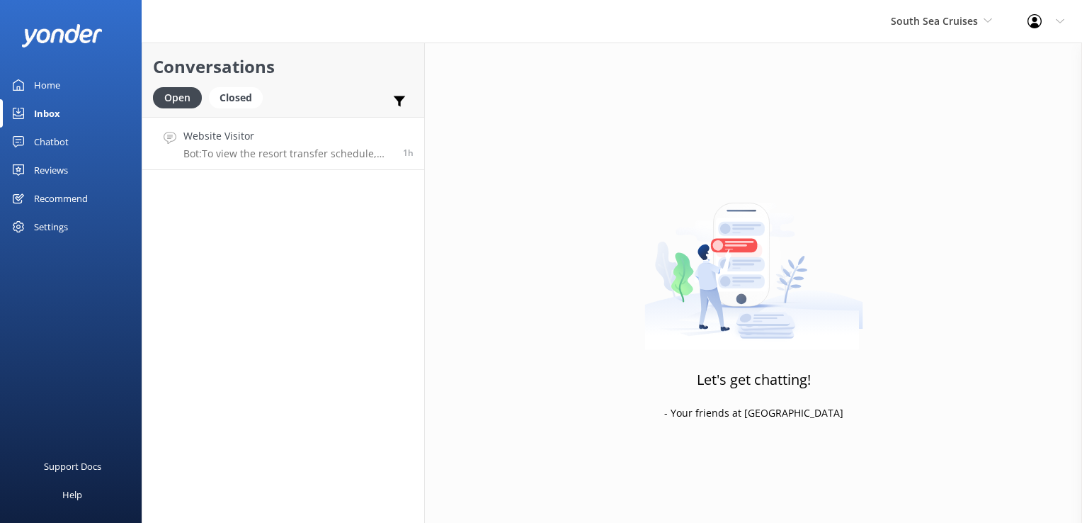
click at [390, 146] on div "Website Visitor Bot: To view the resort transfer schedule, including pick-up ti…" at bounding box center [287, 143] width 209 height 30
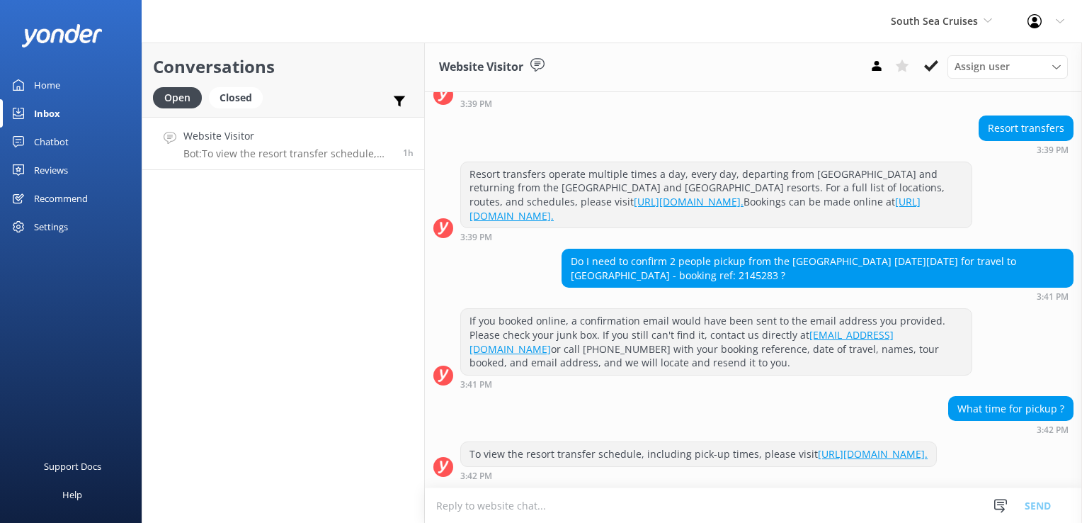
scroll to position [129, 0]
click at [521, 506] on textarea at bounding box center [753, 505] width 657 height 35
paste textarea "Bula Donovan, Thanks so much for your patience. Below is your coach pick-up tra…"
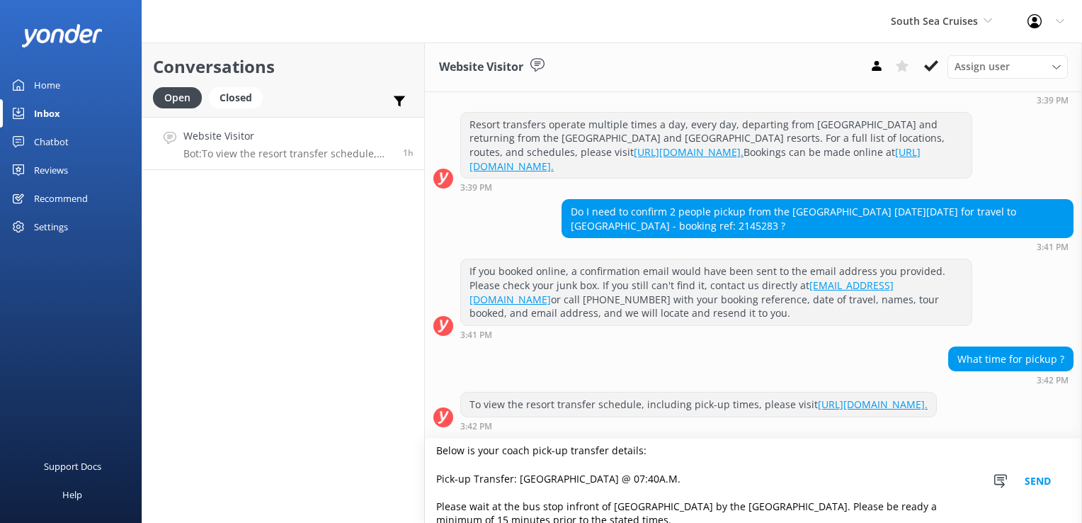
scroll to position [159, 0]
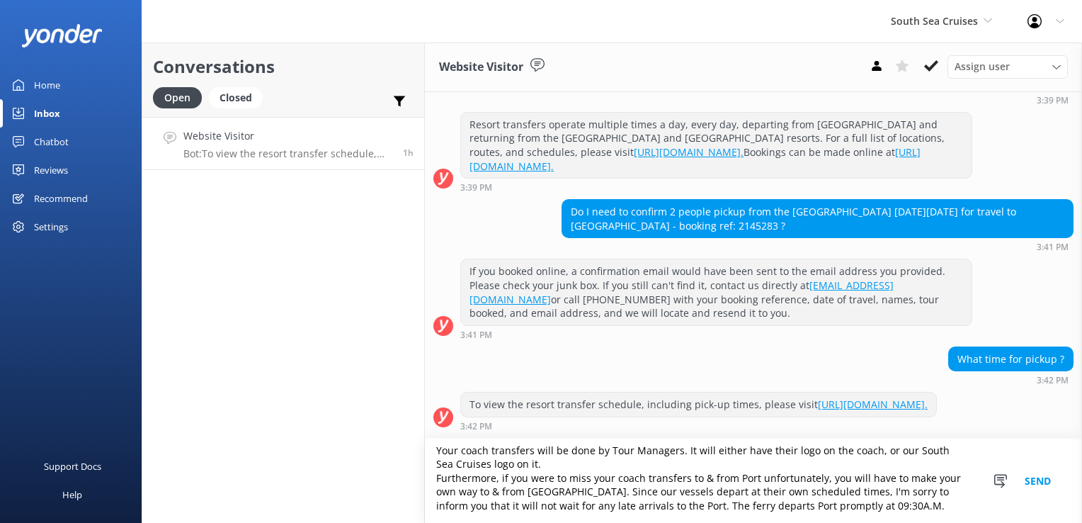
drag, startPoint x: 436, startPoint y: 458, endPoint x: 902, endPoint y: 520, distance: 470.1
click at [902, 520] on textarea "Bula Donovan, Thanks so much for your patience. Below is your coach pick-up tra…" at bounding box center [753, 480] width 657 height 84
paste textarea "Vinaka and Warm Regards, Magdalene"
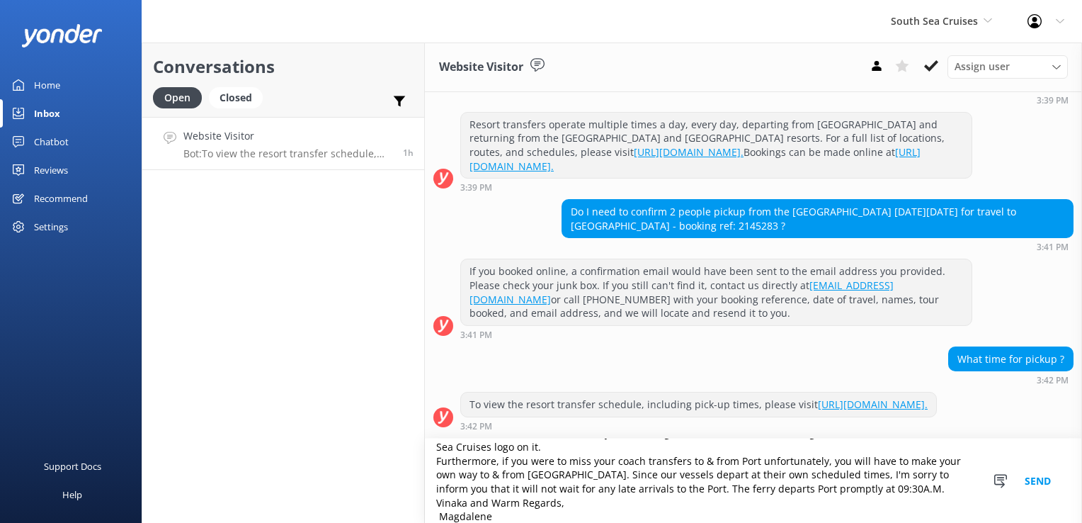
scroll to position [187, 0]
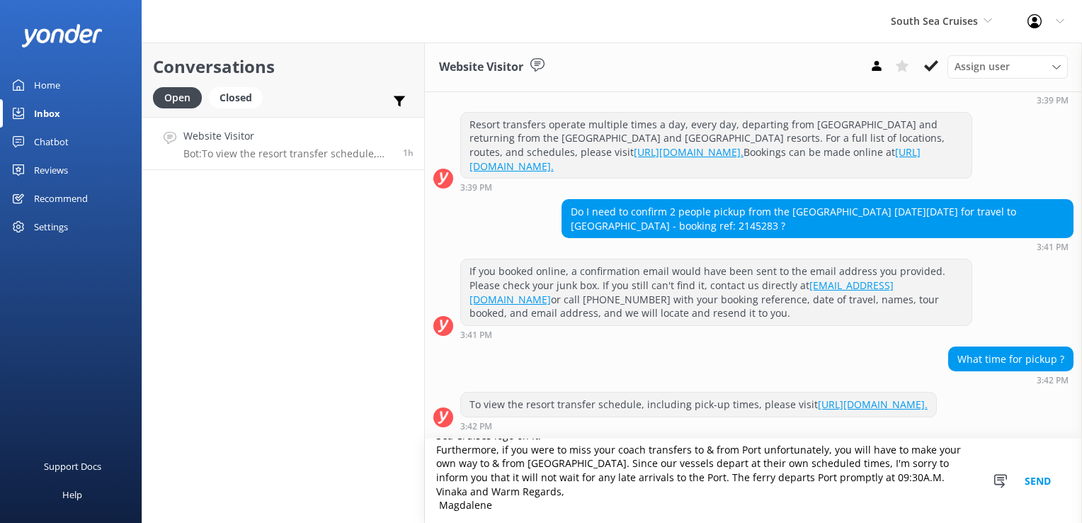
drag, startPoint x: 490, startPoint y: 521, endPoint x: 436, endPoint y: 511, distance: 54.7
click at [436, 511] on textarea "Bula Donovan, Thanks so much for your patience. Below is your coach pick-up tra…" at bounding box center [753, 480] width 657 height 84
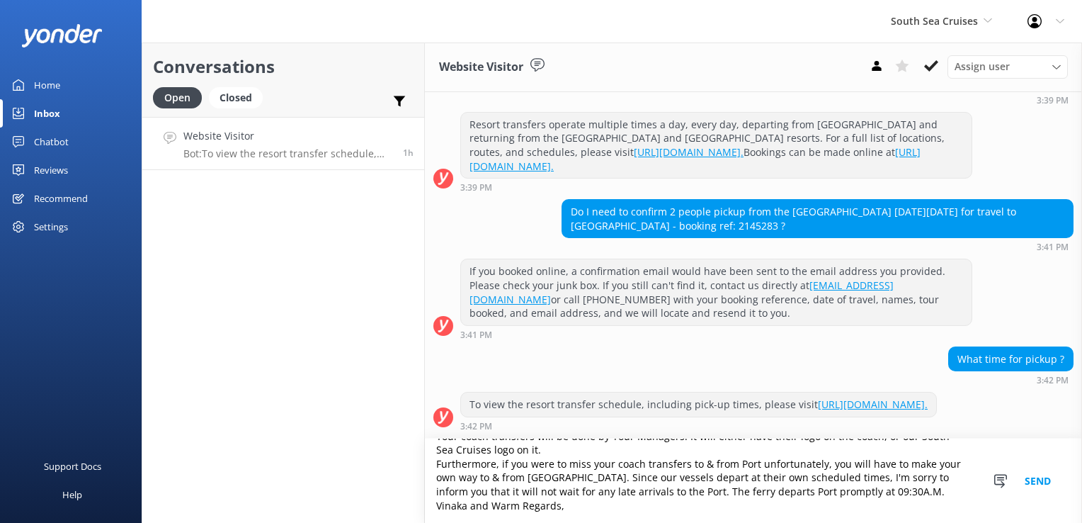
click at [436, 487] on textarea "Bula Donovan, Thanks so much for your patience. Below is your coach pick-up tra…" at bounding box center [753, 480] width 657 height 84
drag, startPoint x: 576, startPoint y: 490, endPoint x: 708, endPoint y: 512, distance: 134.2
click at [688, 506] on textarea "Bula Donovan, Thanks so much for your patience. Below is your coach pick-up tra…" at bounding box center [753, 480] width 657 height 84
click at [536, 507] on textarea "Bula Donovan, Thanks so much for your patience. Below is your coach pick-up tra…" at bounding box center [753, 480] width 657 height 84
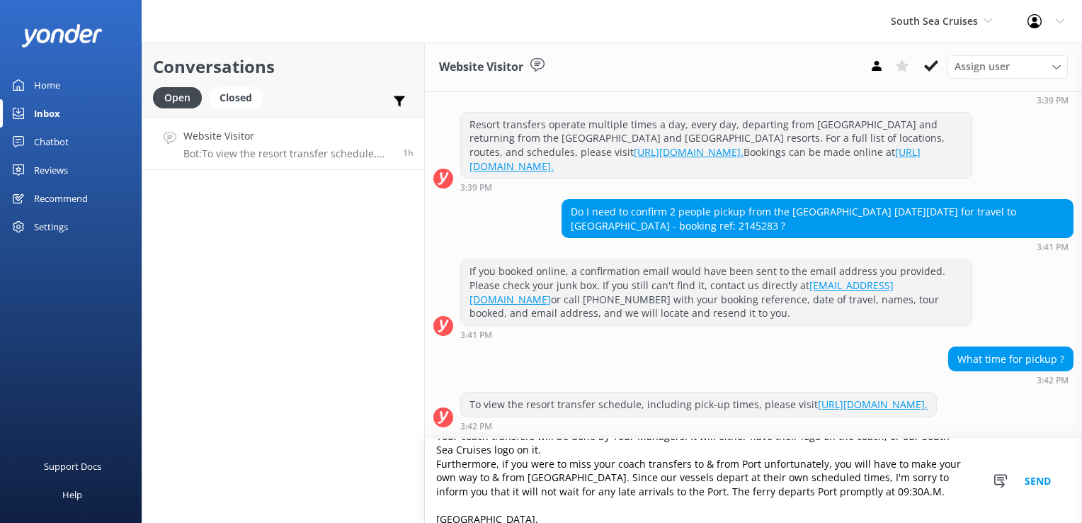
scroll to position [187, 0]
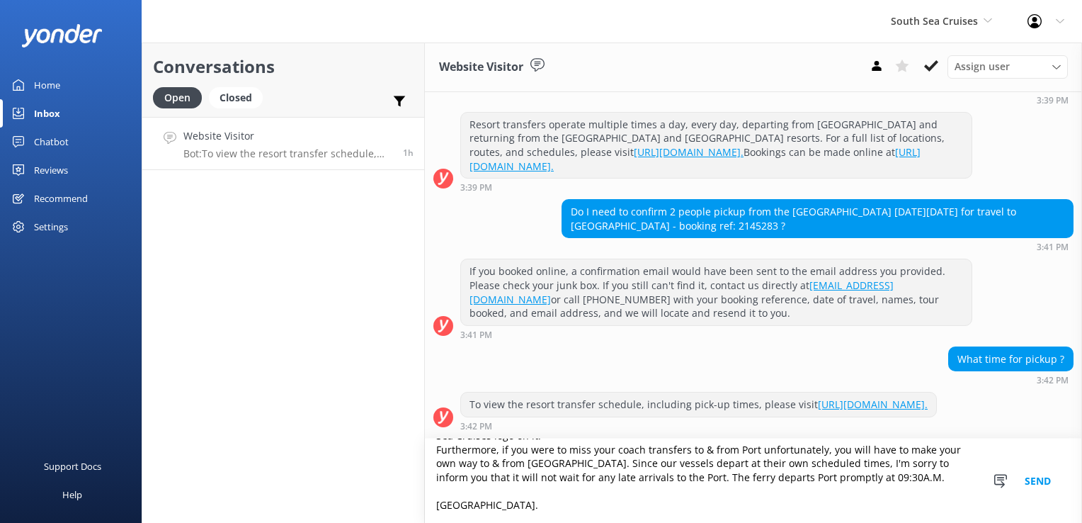
click at [434, 450] on textarea "Bula Donovan, Thanks so much for your patience. Below is your coach pick-up tra…" at bounding box center [753, 480] width 657 height 84
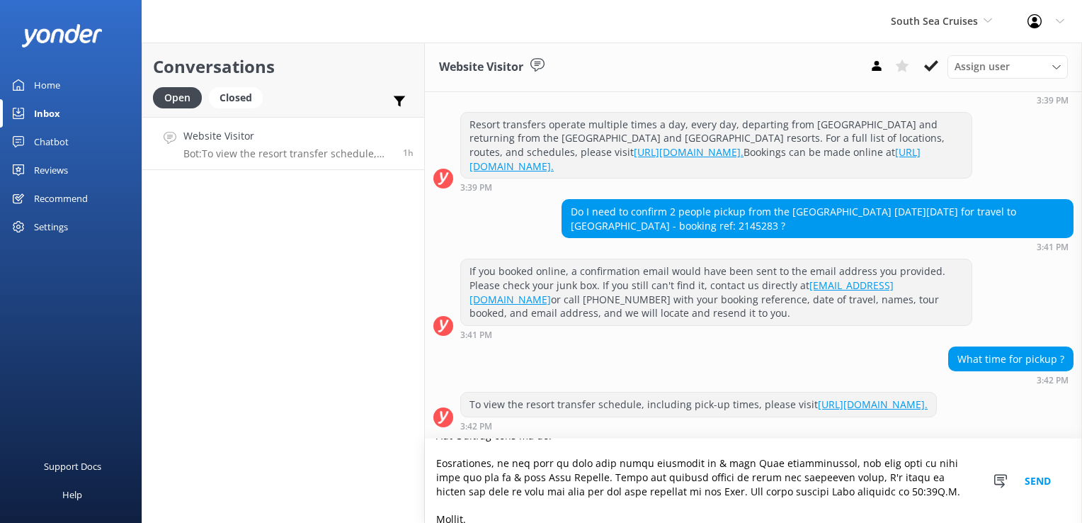
type textarea "Bula Donovan, Thanks so much for your patience. Below is your coach pick-up tra…"
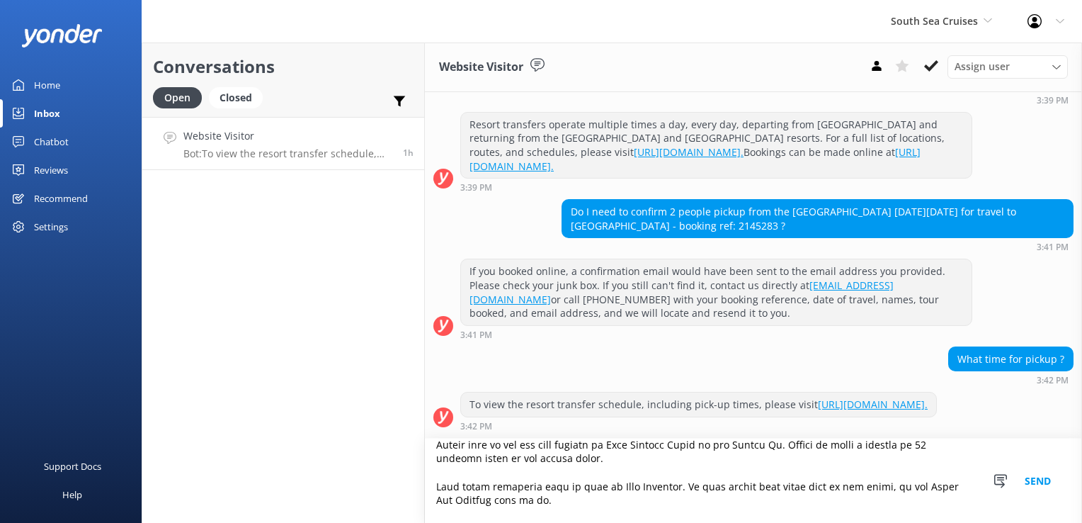
scroll to position [0, 0]
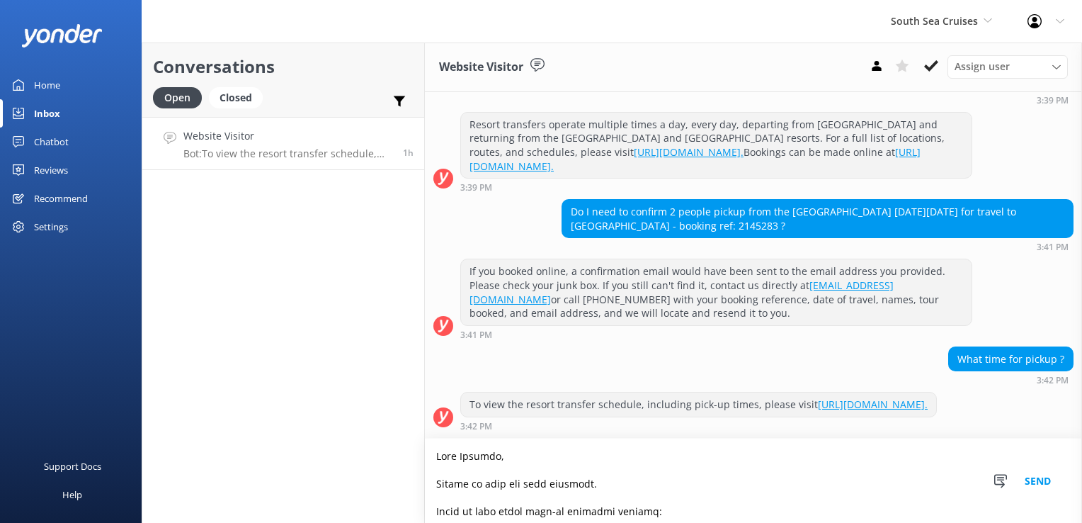
drag, startPoint x: 480, startPoint y: 505, endPoint x: 366, endPoint y: 413, distance: 146.6
click at [377, 409] on div "Conversations Open Closed Important Assigned to me Unassigned Website Visitor B…" at bounding box center [612, 282] width 941 height 480
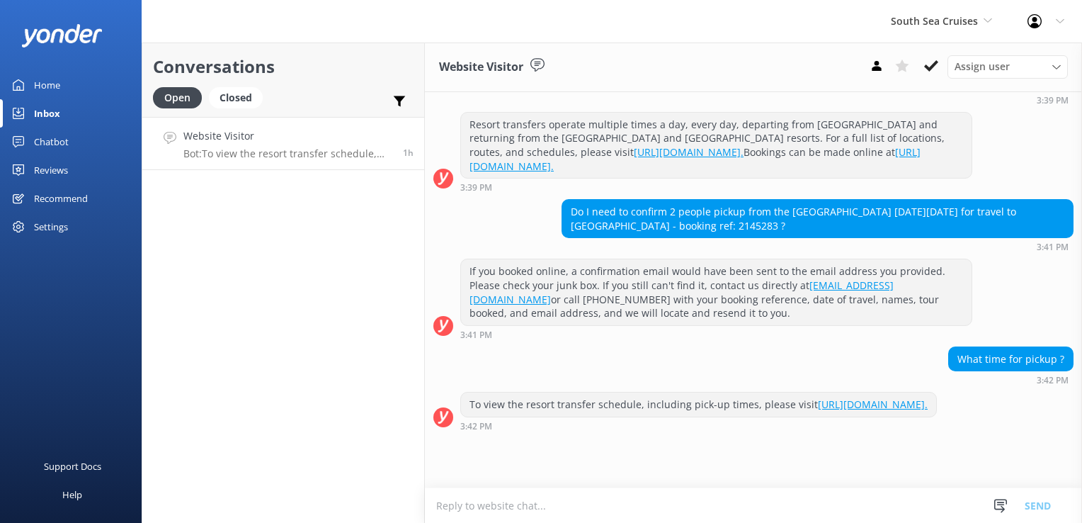
scroll to position [130, 0]
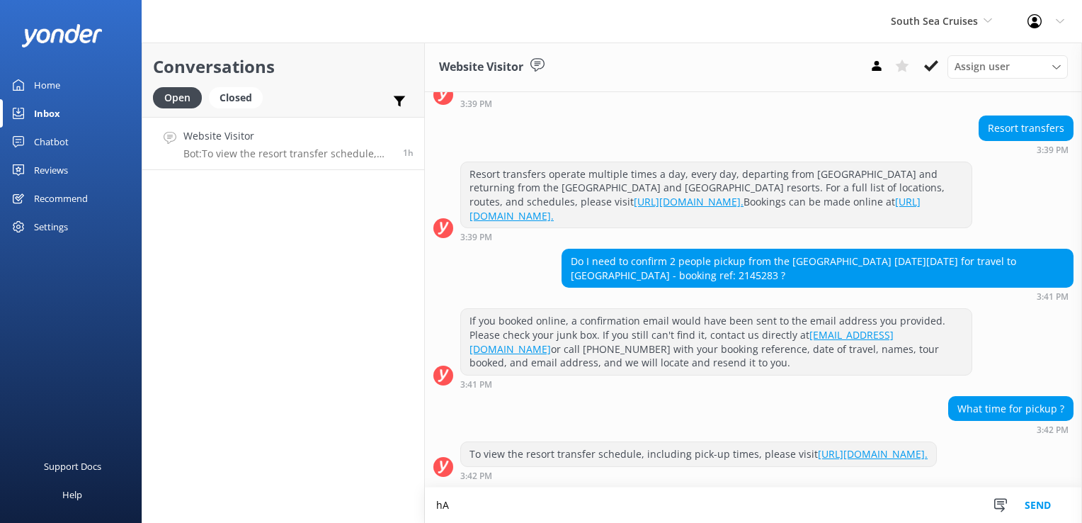
type textarea "h"
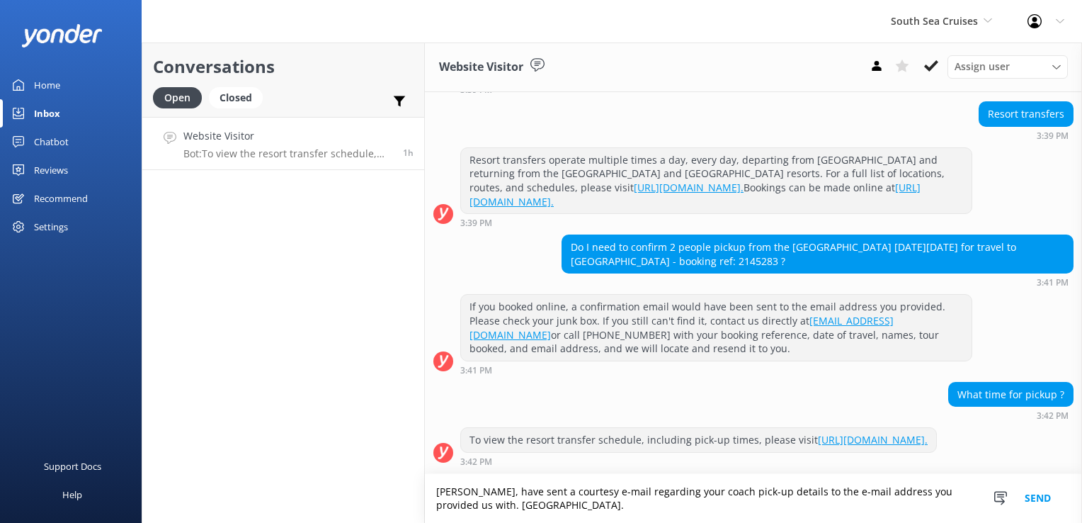
click at [533, 490] on textarea "Bula Donovan, have sent a courtesy e-mail regarding your coach pick-up details …" at bounding box center [753, 498] width 657 height 49
click at [839, 492] on textarea "Bula Donovan, have sent through a courtesy e-mail regarding your coach pick-up …" at bounding box center [753, 498] width 657 height 49
drag, startPoint x: 595, startPoint y: 517, endPoint x: 193, endPoint y: 434, distance: 410.0
click at [193, 434] on div "Conversations Open Closed Important Assigned to me Unassigned Website Visitor B…" at bounding box center [612, 282] width 941 height 480
click at [637, 509] on textarea "Bula Donovan, have sent through a courtesy e-mail regarding your coach pick-up …" at bounding box center [753, 498] width 657 height 49
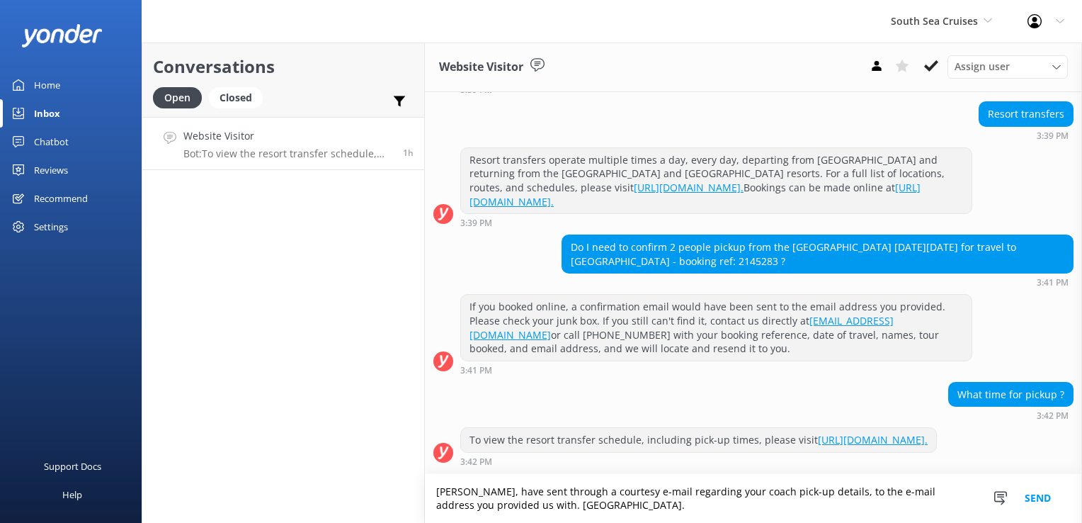
type textarea "Bula Donovan, have sent through a courtesy e-mail regarding your coach pick-up …"
click at [1046, 496] on button "Send" at bounding box center [1037, 498] width 53 height 49
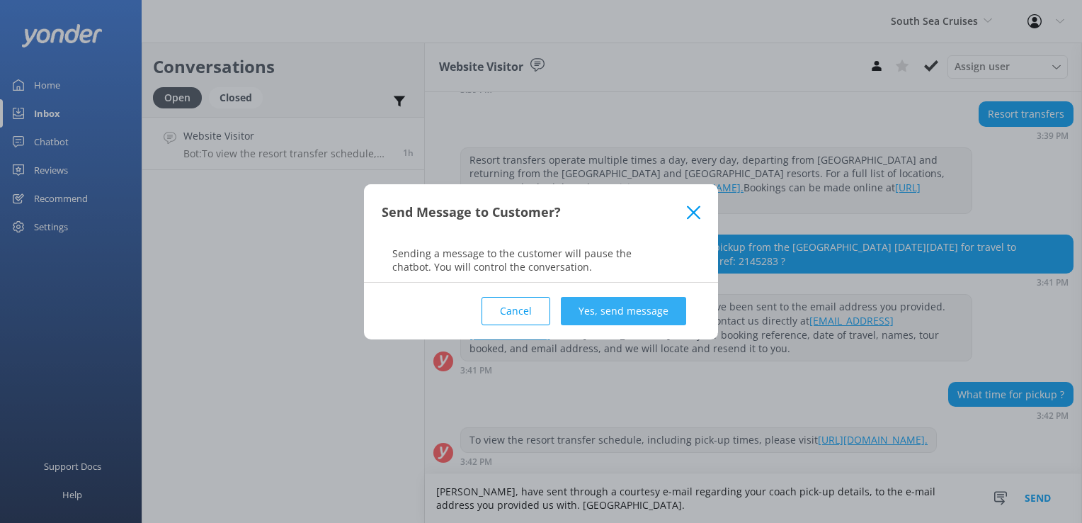
click at [648, 306] on button "Yes, send message" at bounding box center [623, 311] width 125 height 28
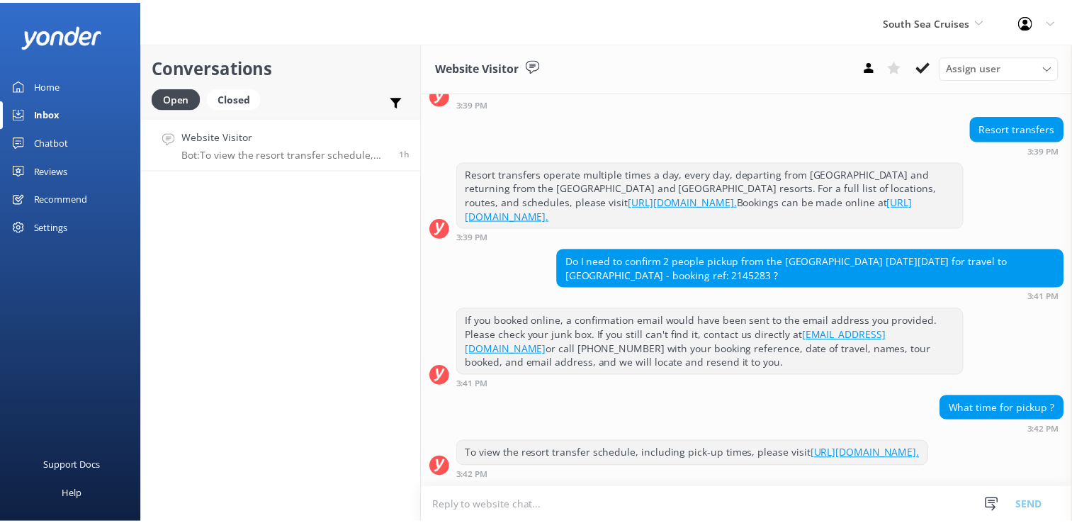
scroll to position [235, 0]
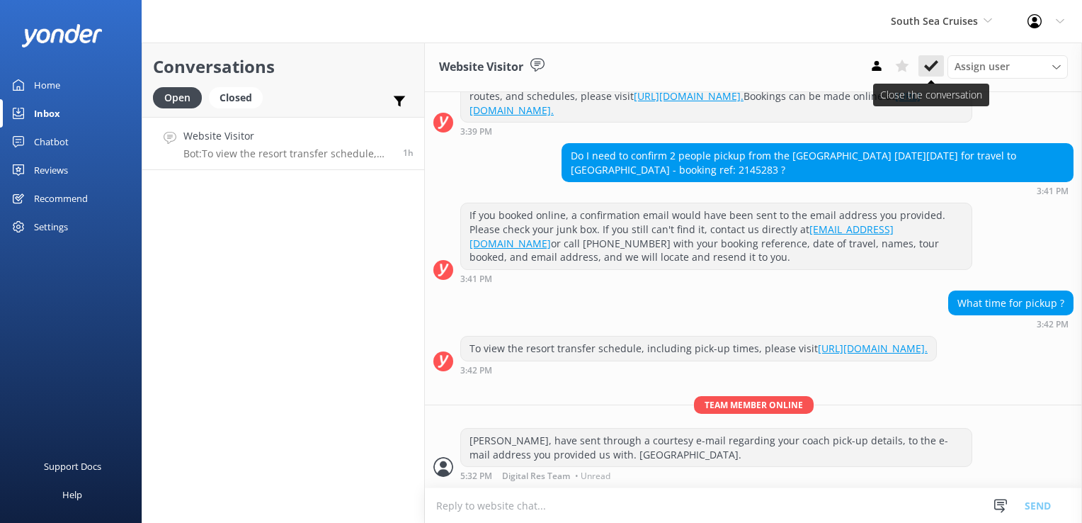
click at [933, 64] on use at bounding box center [931, 65] width 14 height 11
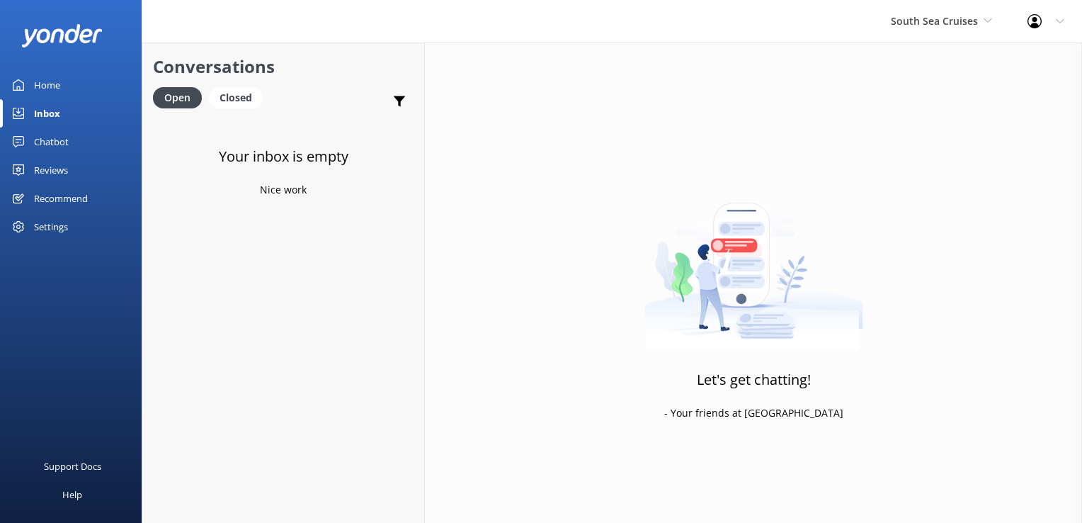
click at [50, 135] on div "Chatbot" at bounding box center [51, 141] width 35 height 28
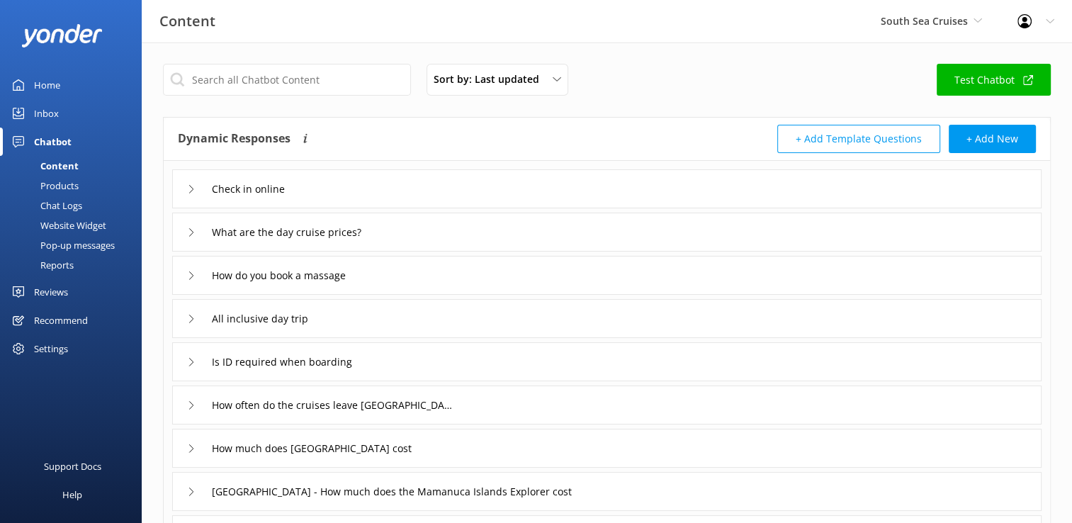
click at [55, 206] on div "Chat Logs" at bounding box center [45, 205] width 74 height 20
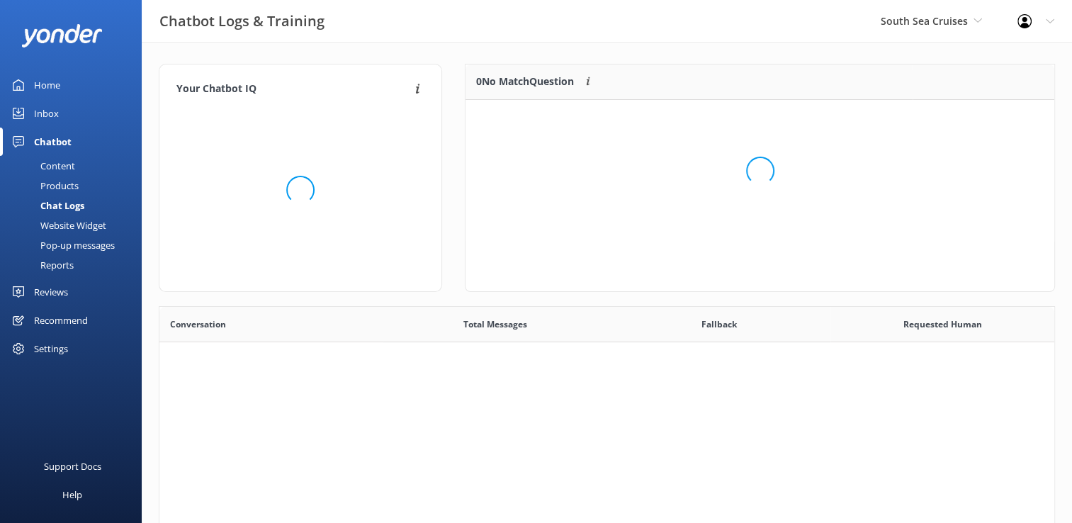
scroll to position [485, 884]
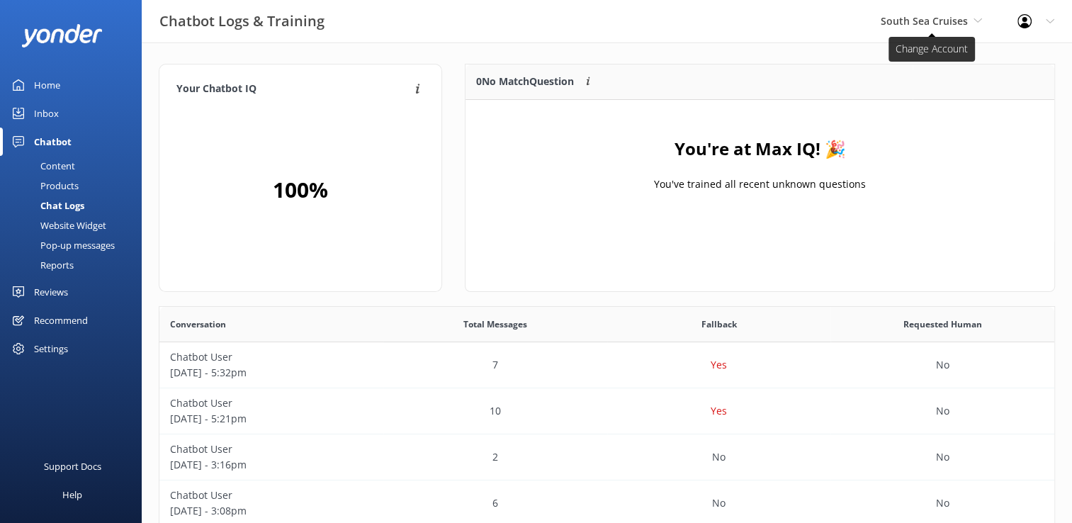
click at [968, 25] on span "South Sea Cruises" at bounding box center [930, 21] width 101 height 16
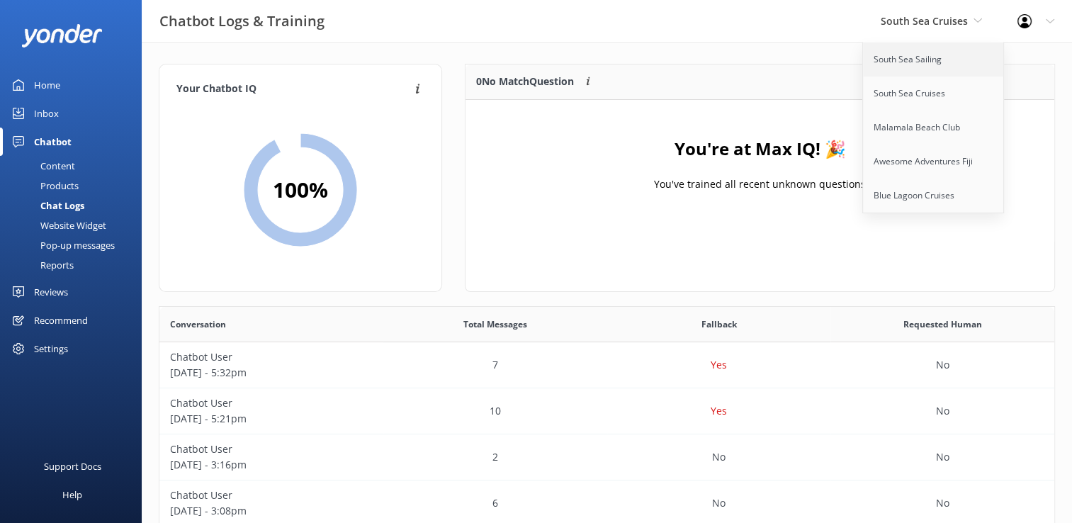
click at [943, 74] on link "South Sea Sailing" at bounding box center [934, 59] width 142 height 34
